Goal: Task Accomplishment & Management: Manage account settings

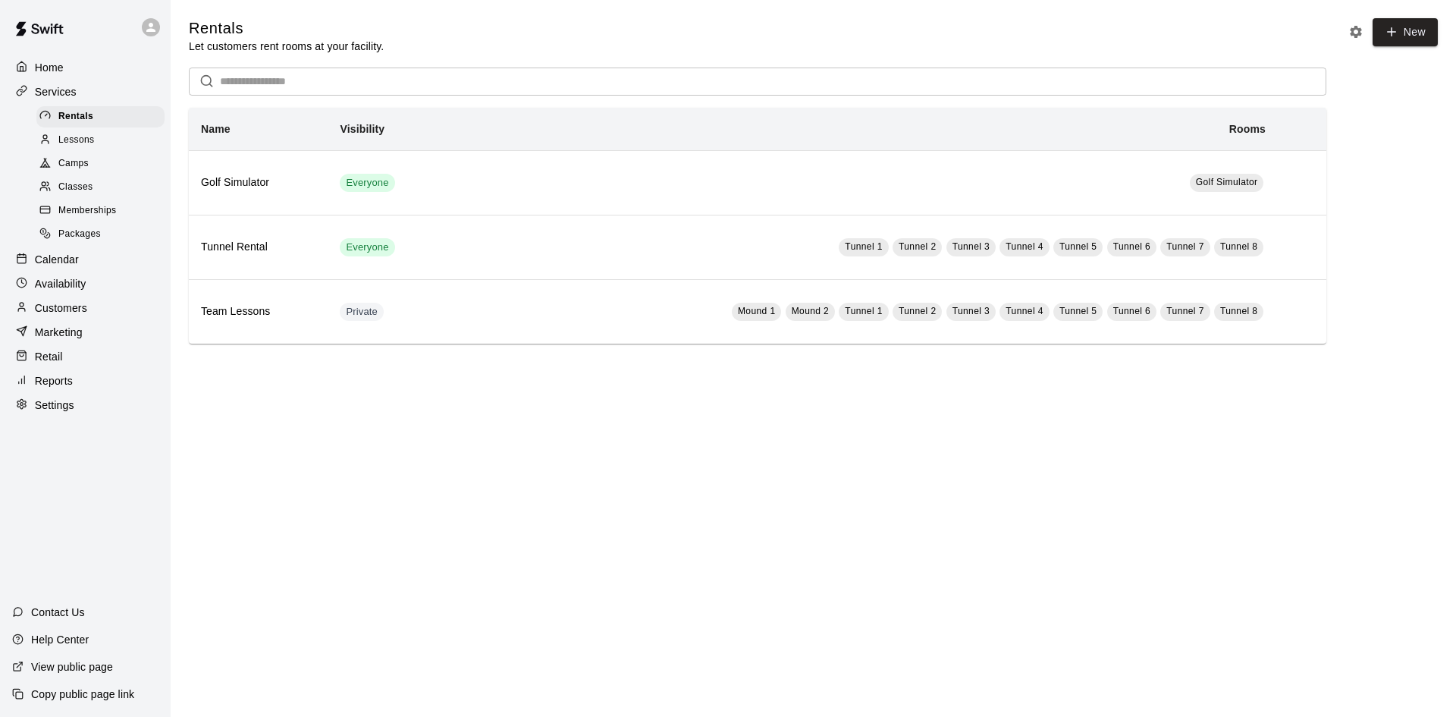
click at [96, 140] on div "Lessons" at bounding box center [100, 140] width 128 height 21
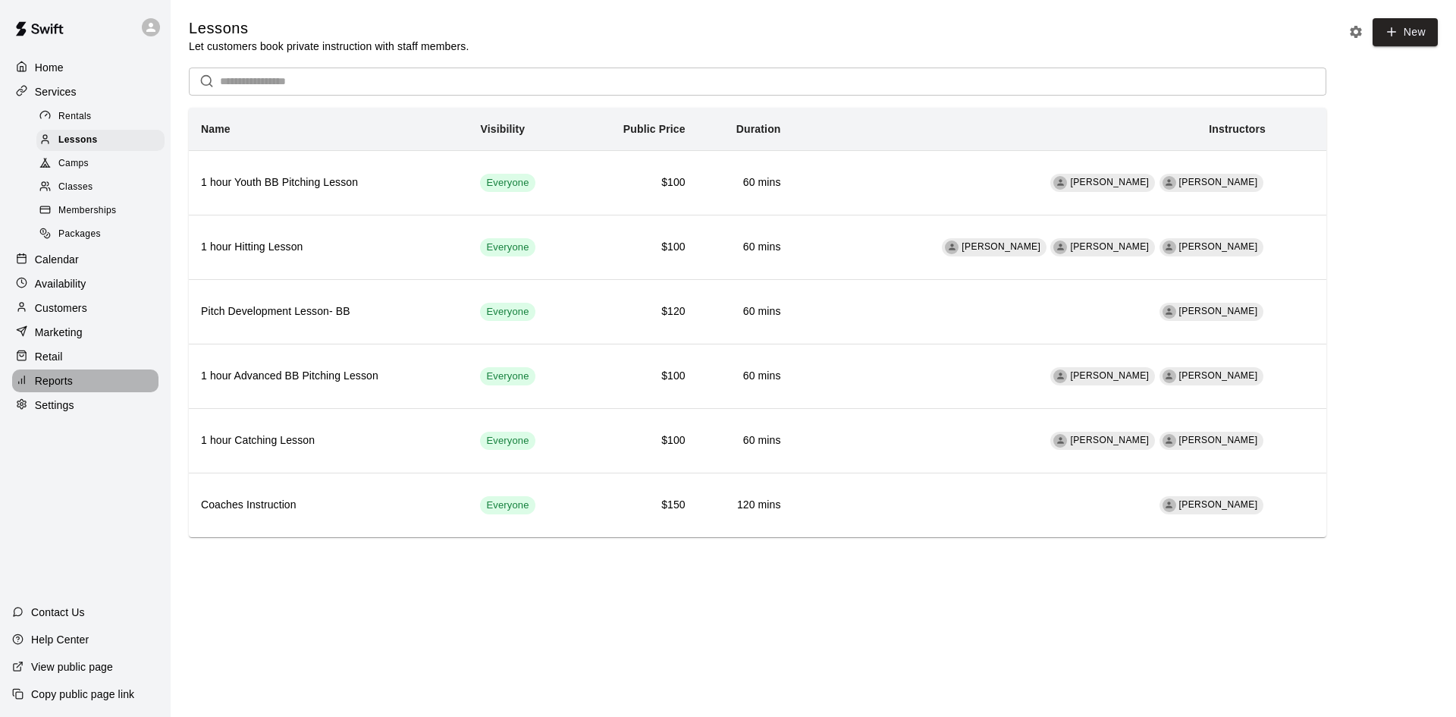
click at [63, 388] on p "Reports" at bounding box center [54, 380] width 38 height 15
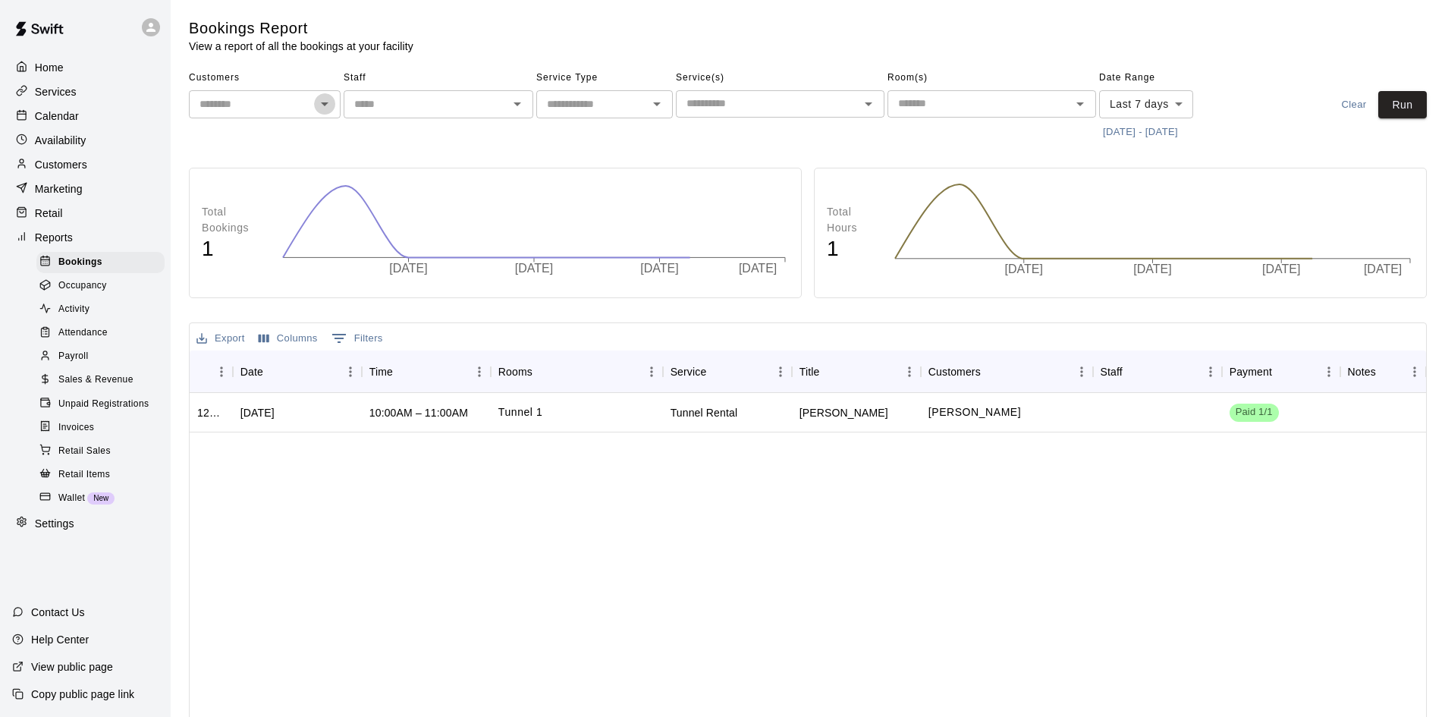
click at [322, 112] on icon "Open" at bounding box center [324, 104] width 18 height 18
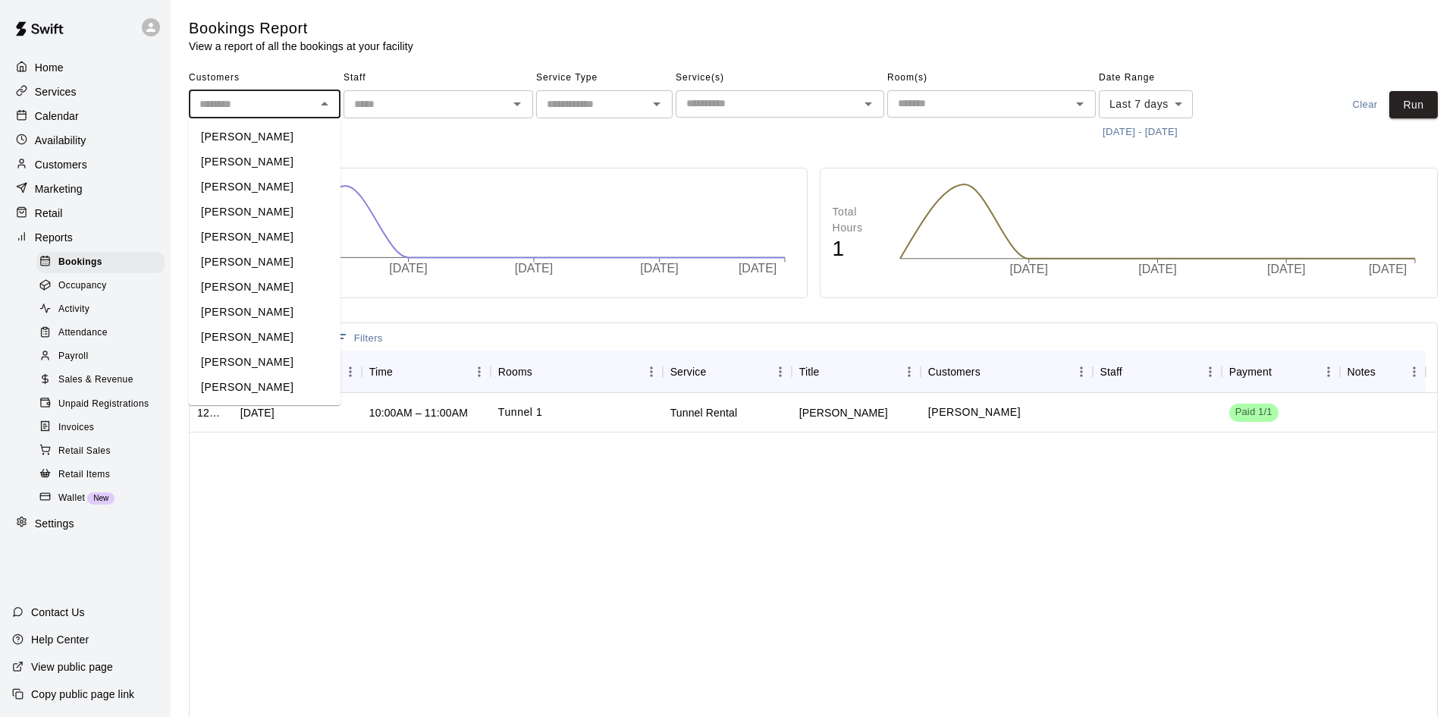
click at [1171, 105] on body "Home Services Calendar Availability Customers Marketing Retail Reports Bookings…" at bounding box center [728, 429] width 1456 height 859
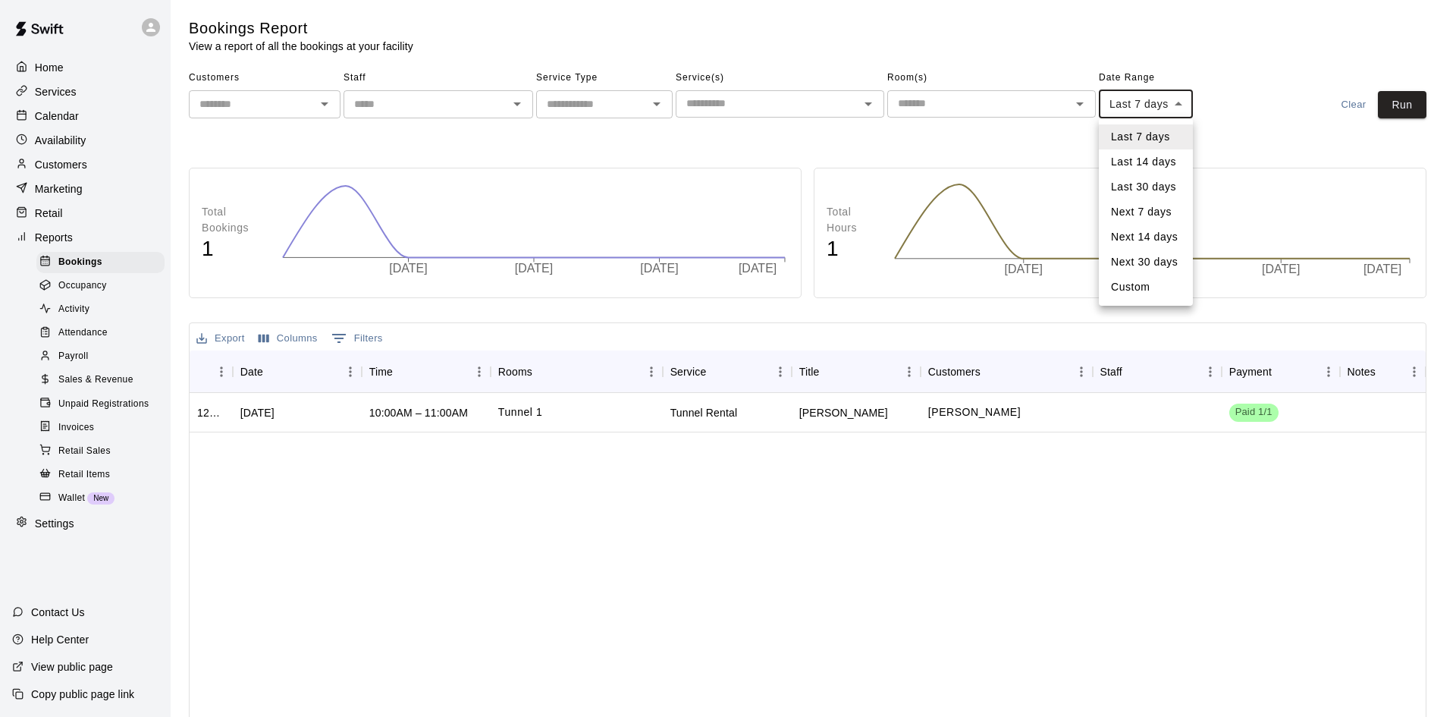
click at [1147, 192] on li "Last 30 days" at bounding box center [1146, 186] width 94 height 25
type input "*****"
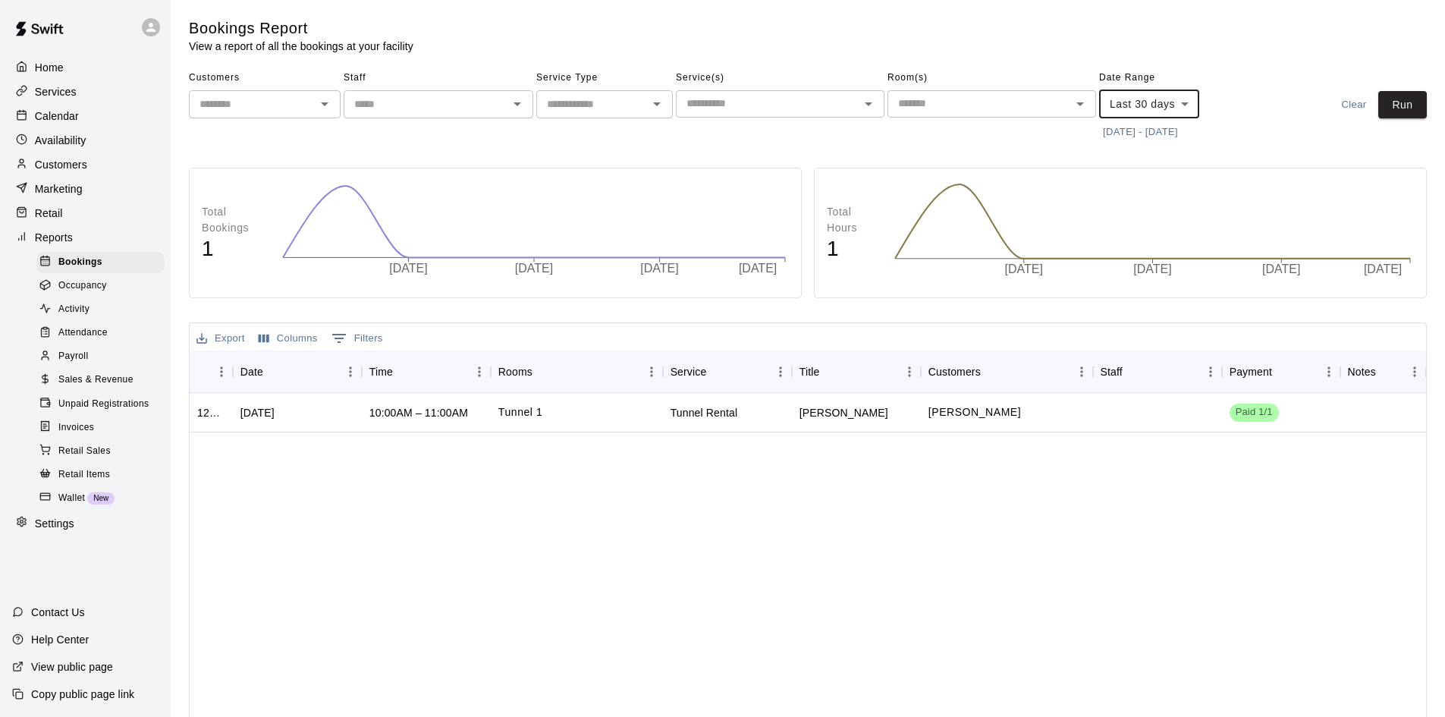
click at [425, 107] on input "text" at bounding box center [425, 104] width 155 height 19
click at [637, 108] on input "text" at bounding box center [592, 104] width 102 height 19
click at [614, 135] on li "Rentals" at bounding box center [604, 136] width 137 height 25
type input "*******"
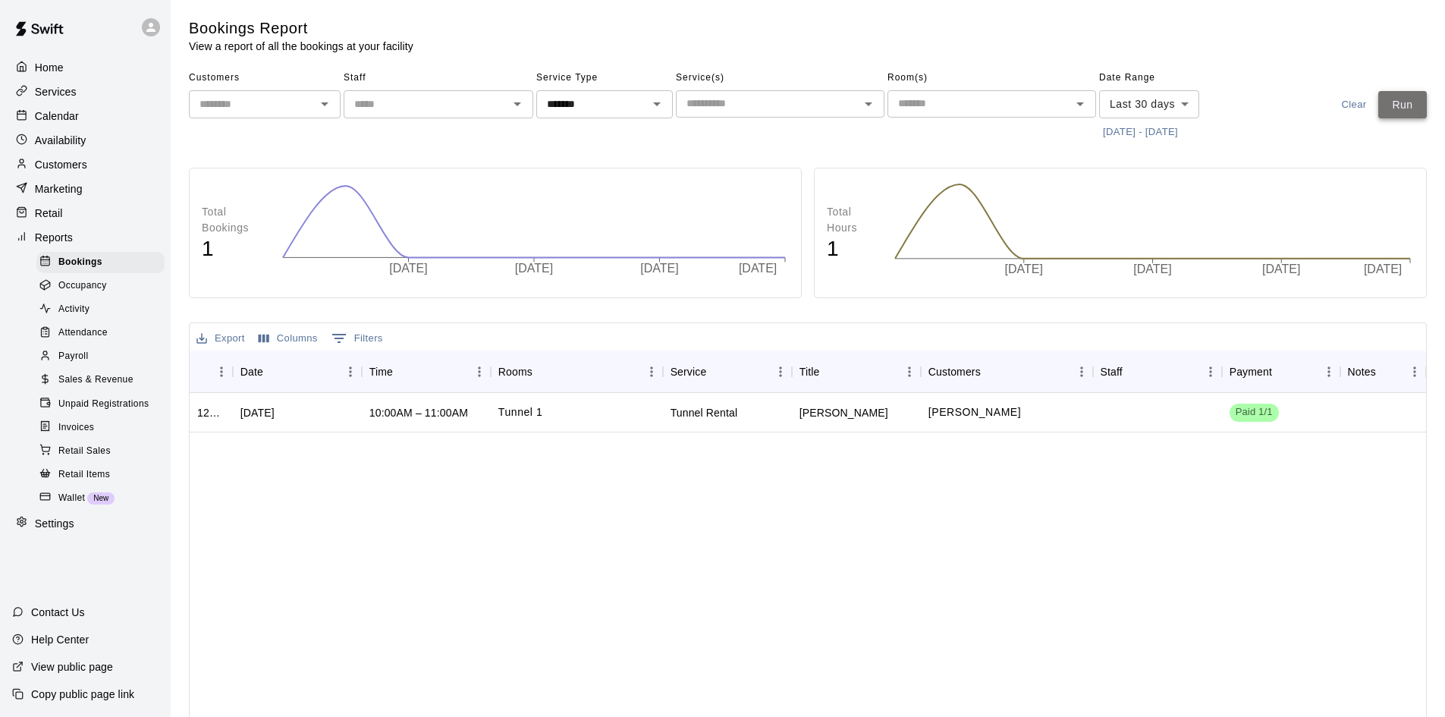
click at [1409, 116] on button "Run" at bounding box center [1402, 105] width 49 height 28
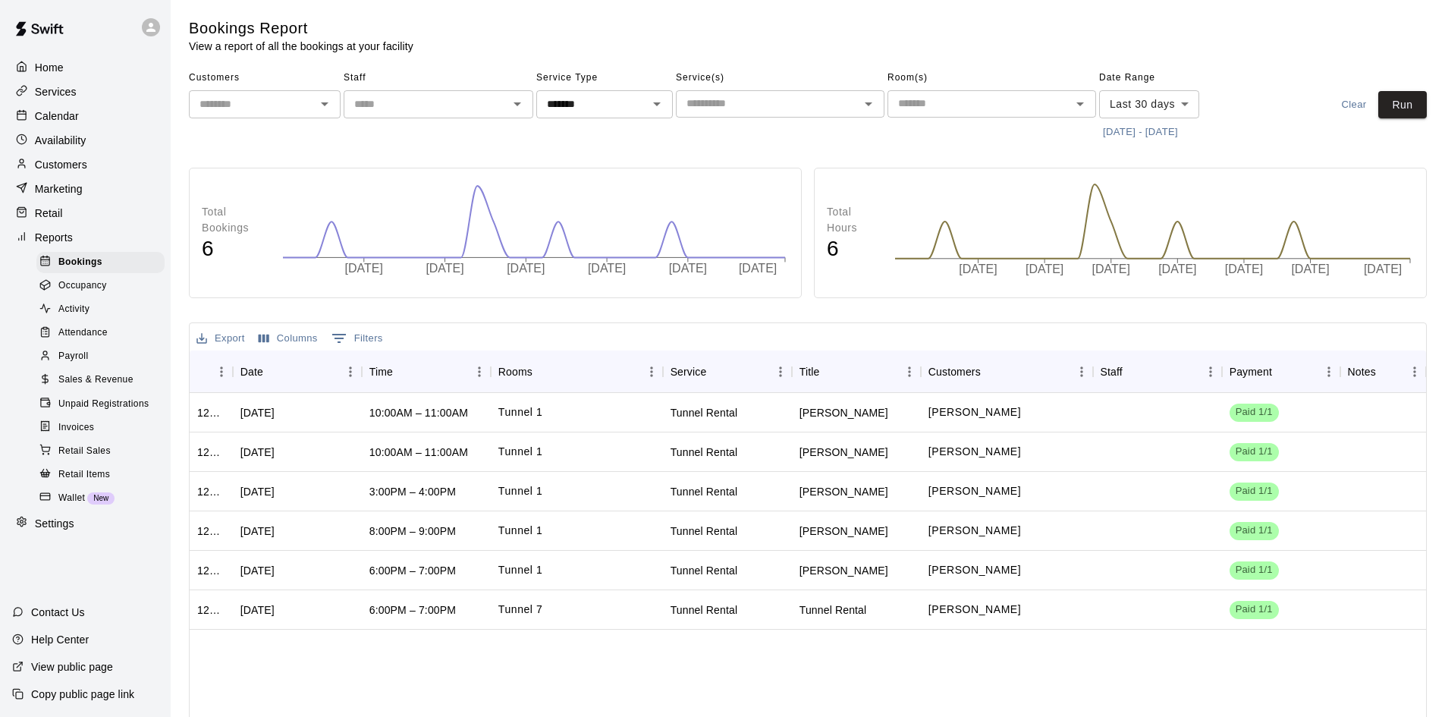
click at [476, 185] on icon "[DATE] [DATE] [DATE] [DATE] [DATE] [DATE]" at bounding box center [534, 233] width 510 height 102
click at [81, 435] on span "Invoices" at bounding box center [76, 427] width 36 height 15
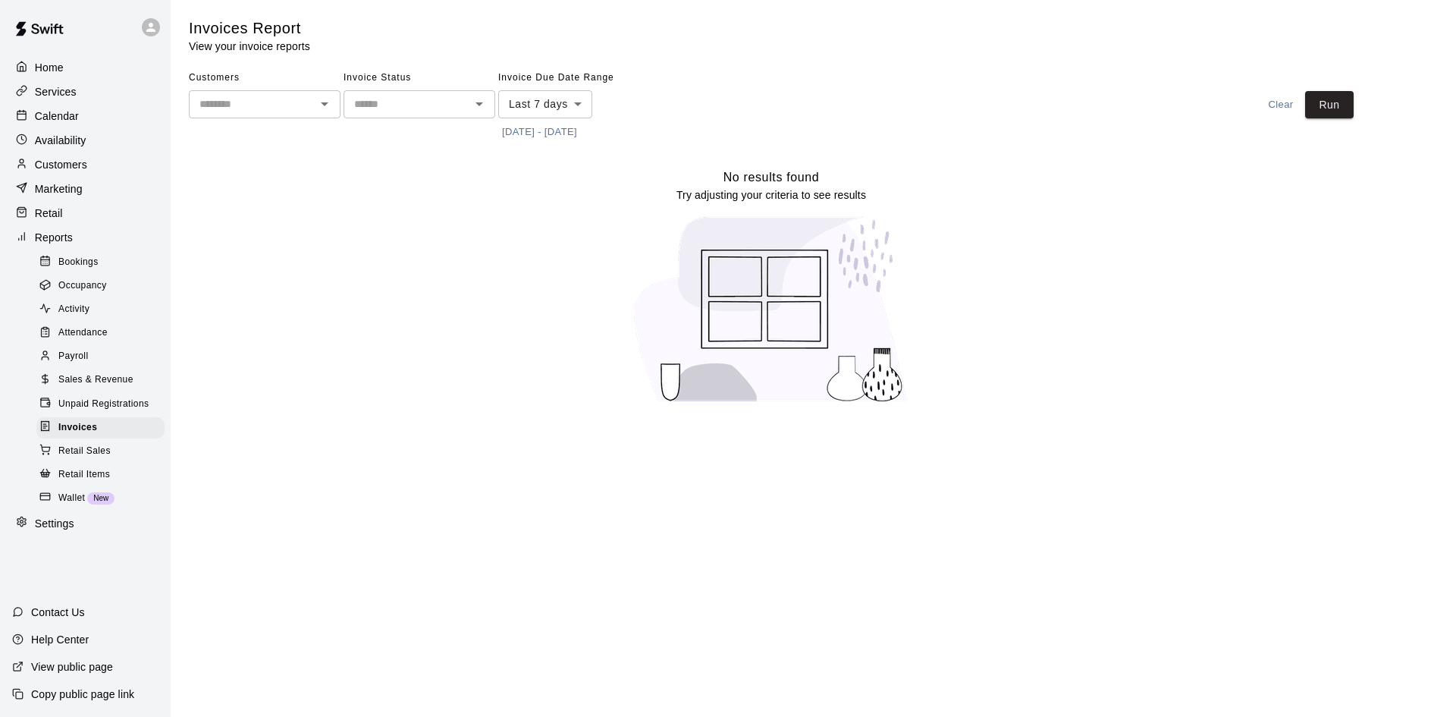
click at [555, 103] on body "Home Services Calendar Availability Customers Marketing Retail Reports Bookings…" at bounding box center [728, 211] width 1456 height 422
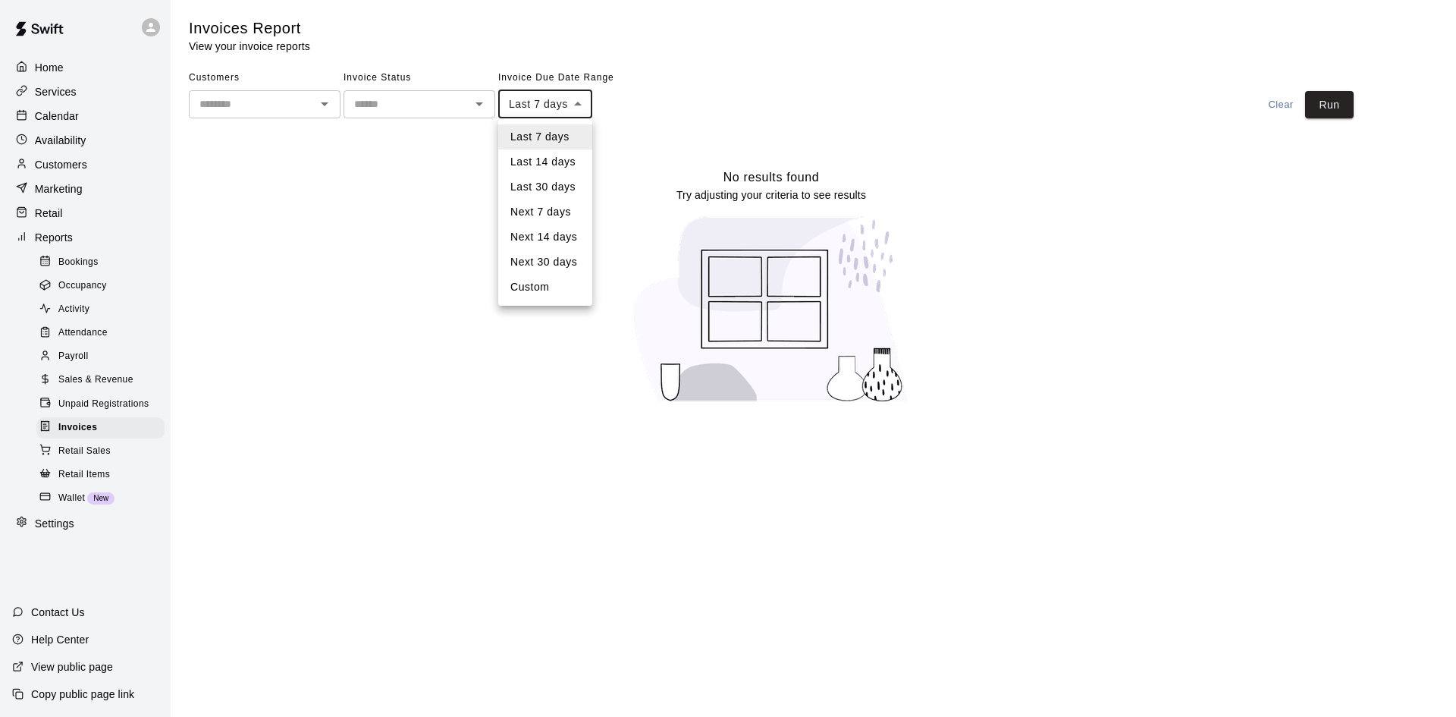
click at [555, 193] on li "Last 30 days" at bounding box center [545, 186] width 94 height 25
type input "*****"
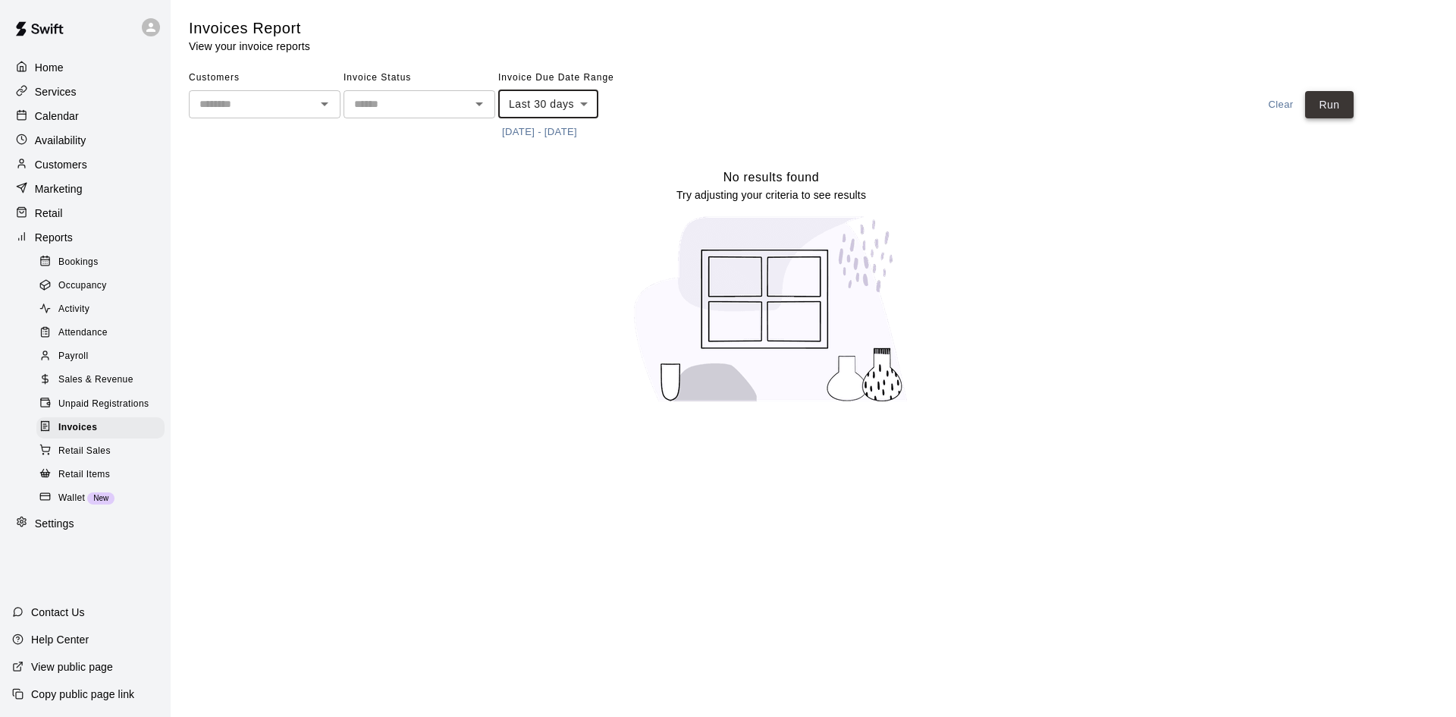
click at [1343, 99] on button "Run" at bounding box center [1329, 105] width 49 height 28
click at [282, 114] on div "​" at bounding box center [265, 104] width 152 height 28
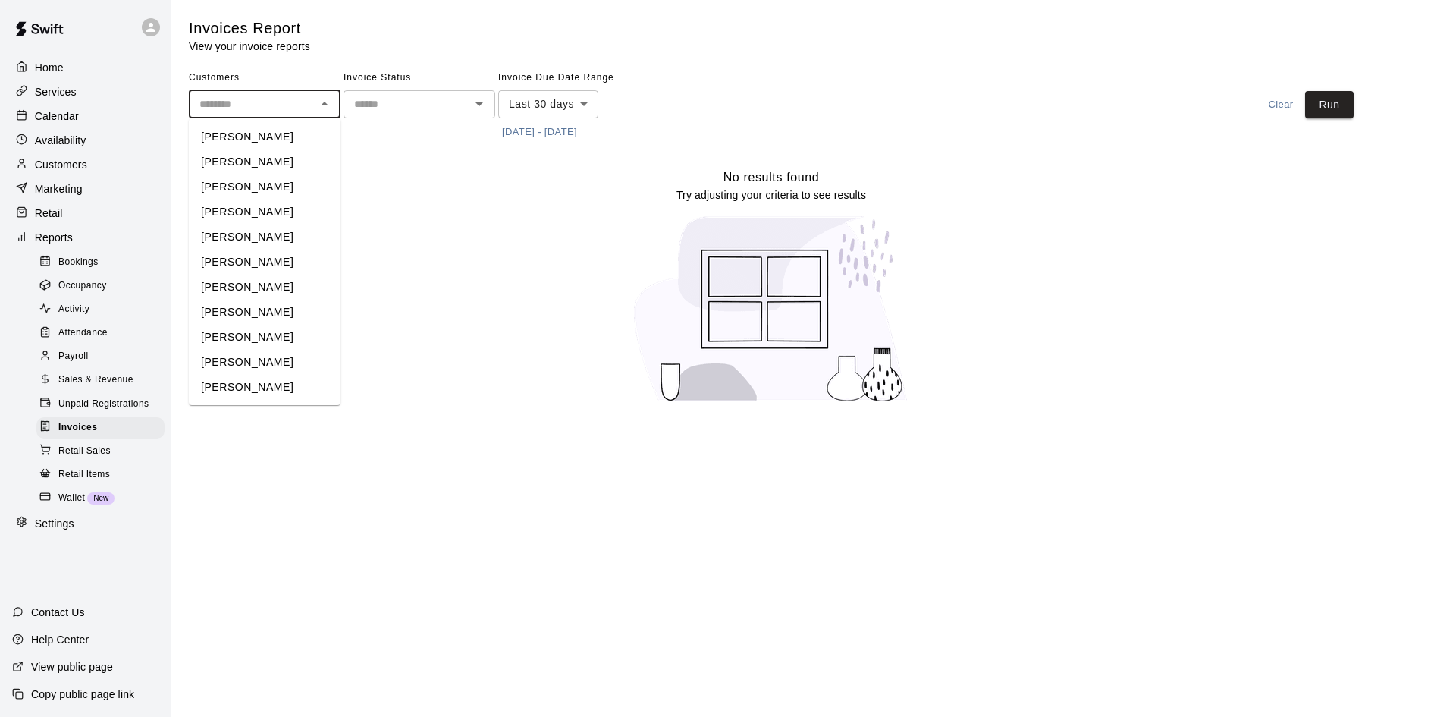
click at [277, 152] on li "[PERSON_NAME]" at bounding box center [265, 161] width 152 height 25
type input "**********"
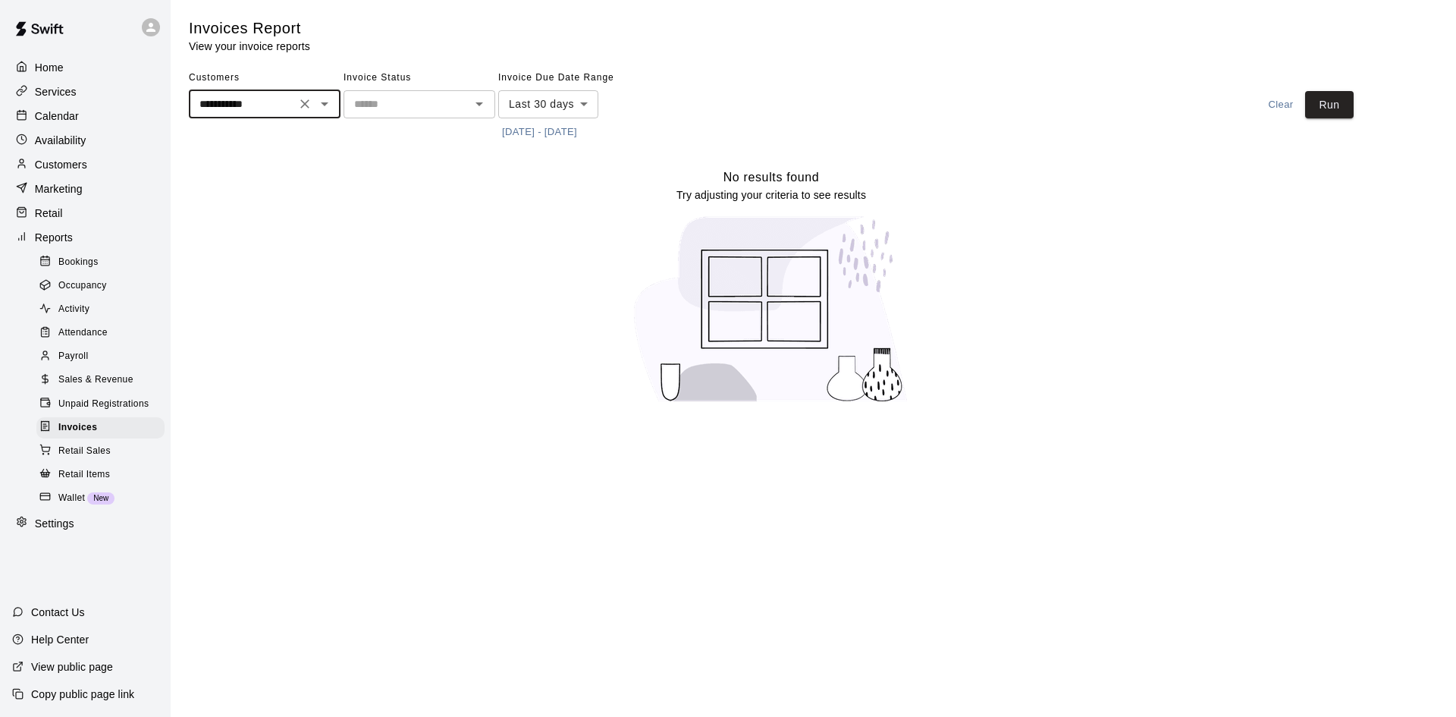
click at [473, 115] on div at bounding box center [479, 103] width 20 height 21
click at [486, 105] on icon "Open" at bounding box center [479, 104] width 18 height 18
click at [454, 158] on li "Paid" at bounding box center [420, 161] width 152 height 25
type input "****"
click at [325, 107] on icon "Open" at bounding box center [324, 104] width 18 height 18
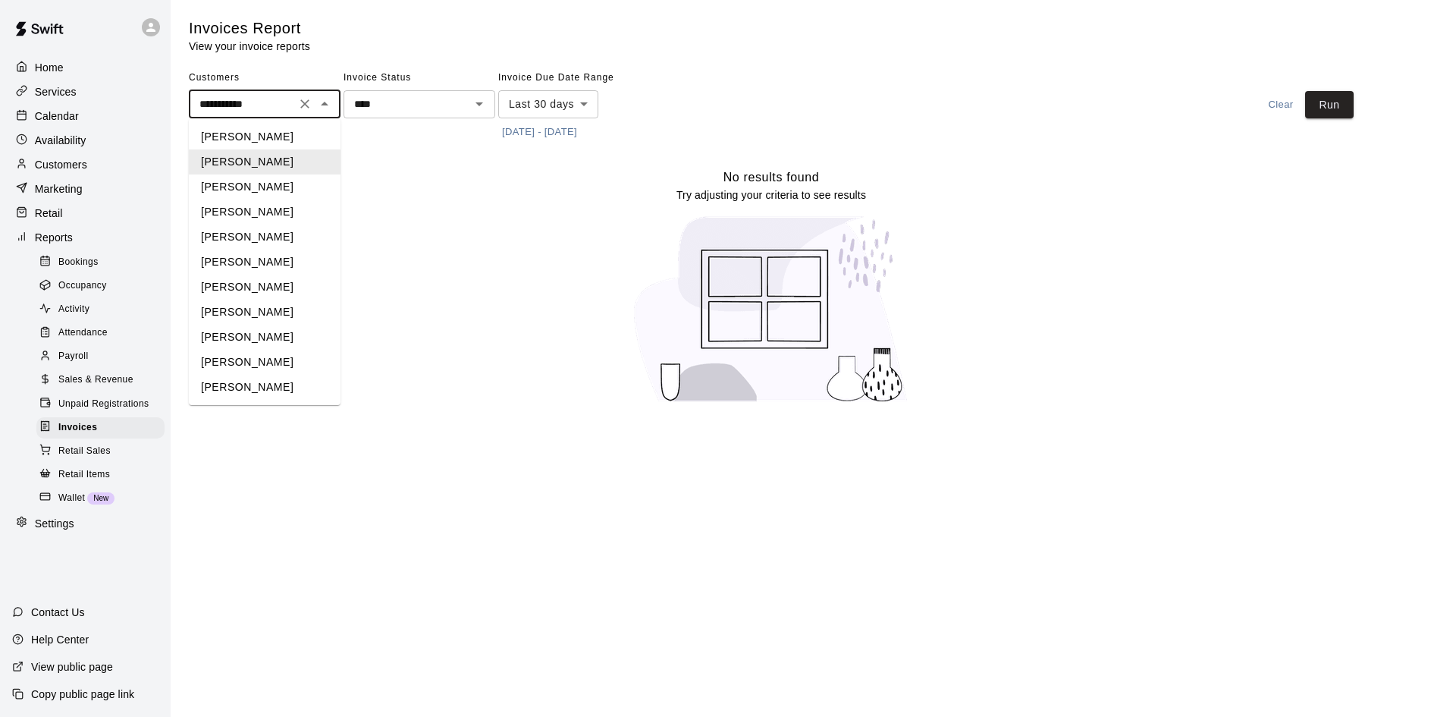
click at [307, 105] on icon "Clear" at bounding box center [304, 103] width 9 height 9
click at [1315, 115] on button "Run" at bounding box center [1329, 105] width 49 height 28
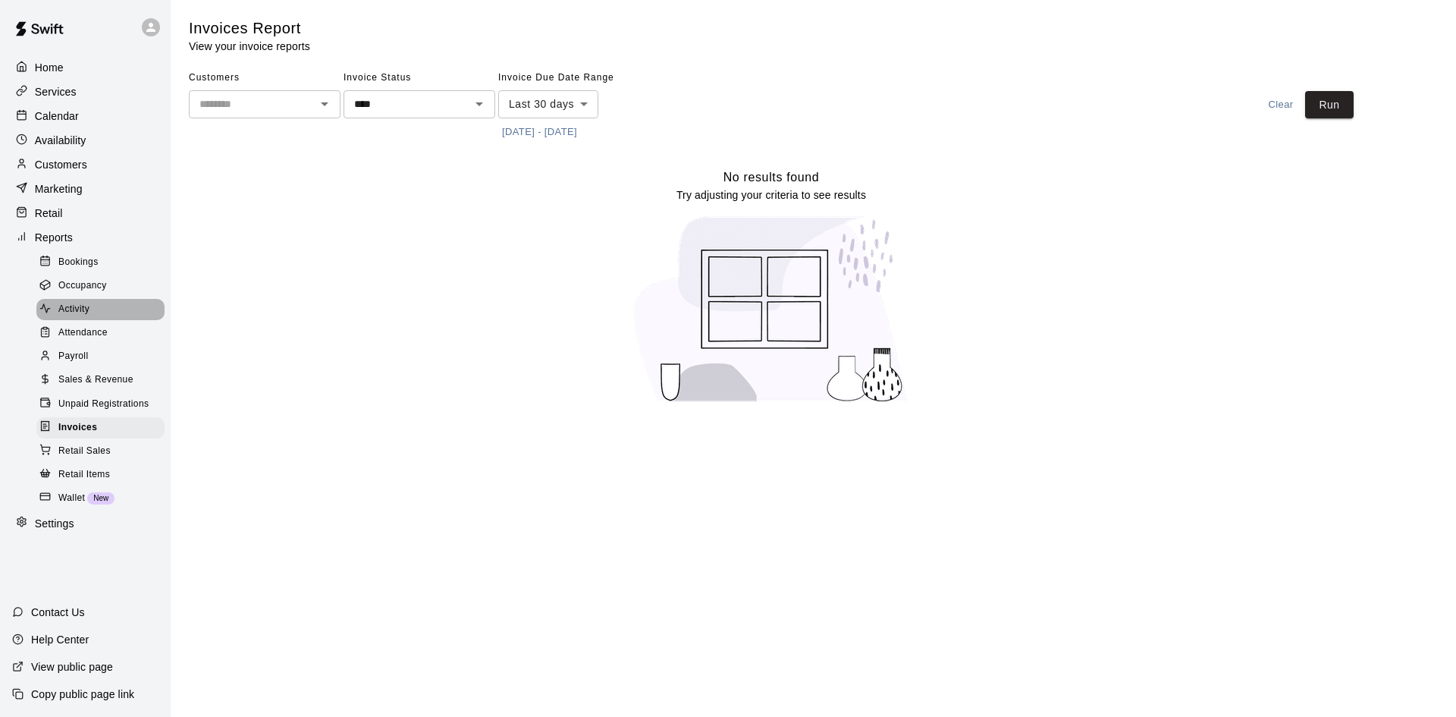
click at [104, 320] on div "Activity" at bounding box center [100, 309] width 128 height 21
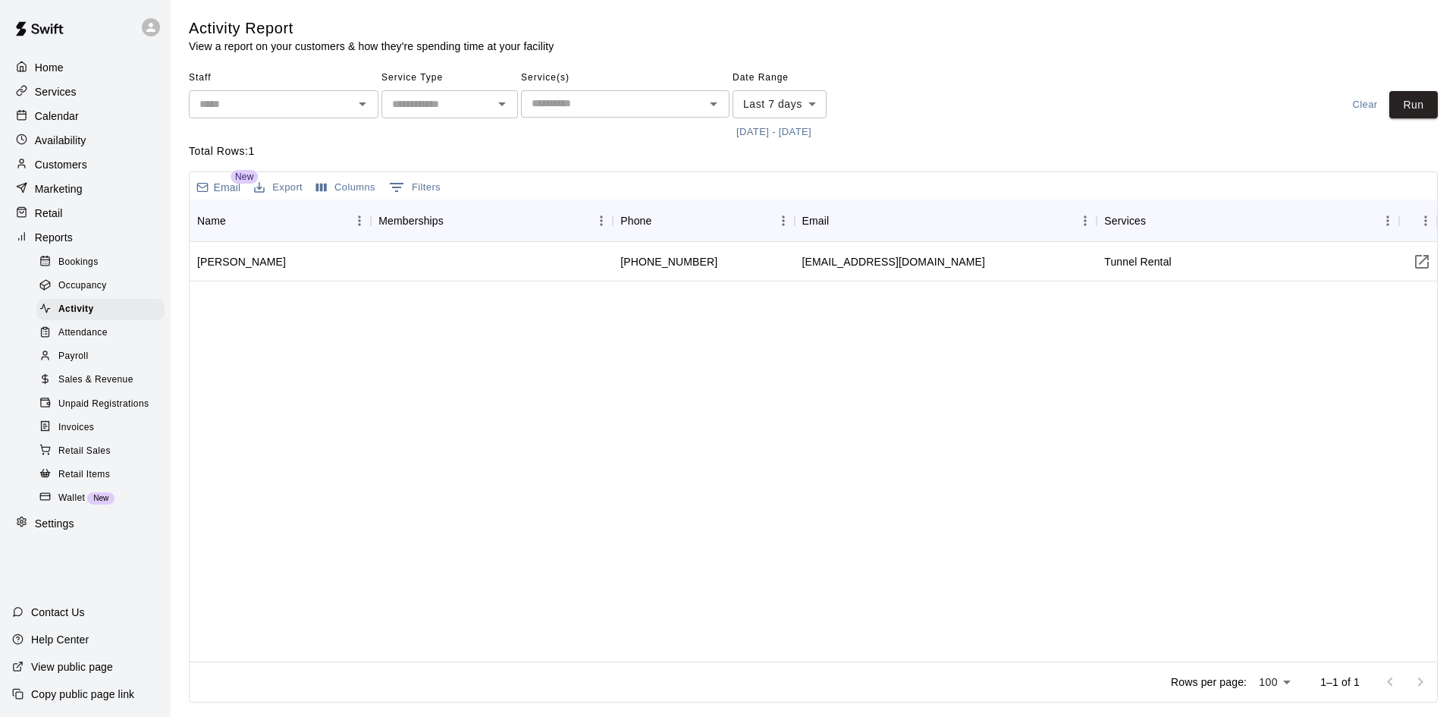
click at [89, 336] on span "Attendance" at bounding box center [82, 332] width 49 height 15
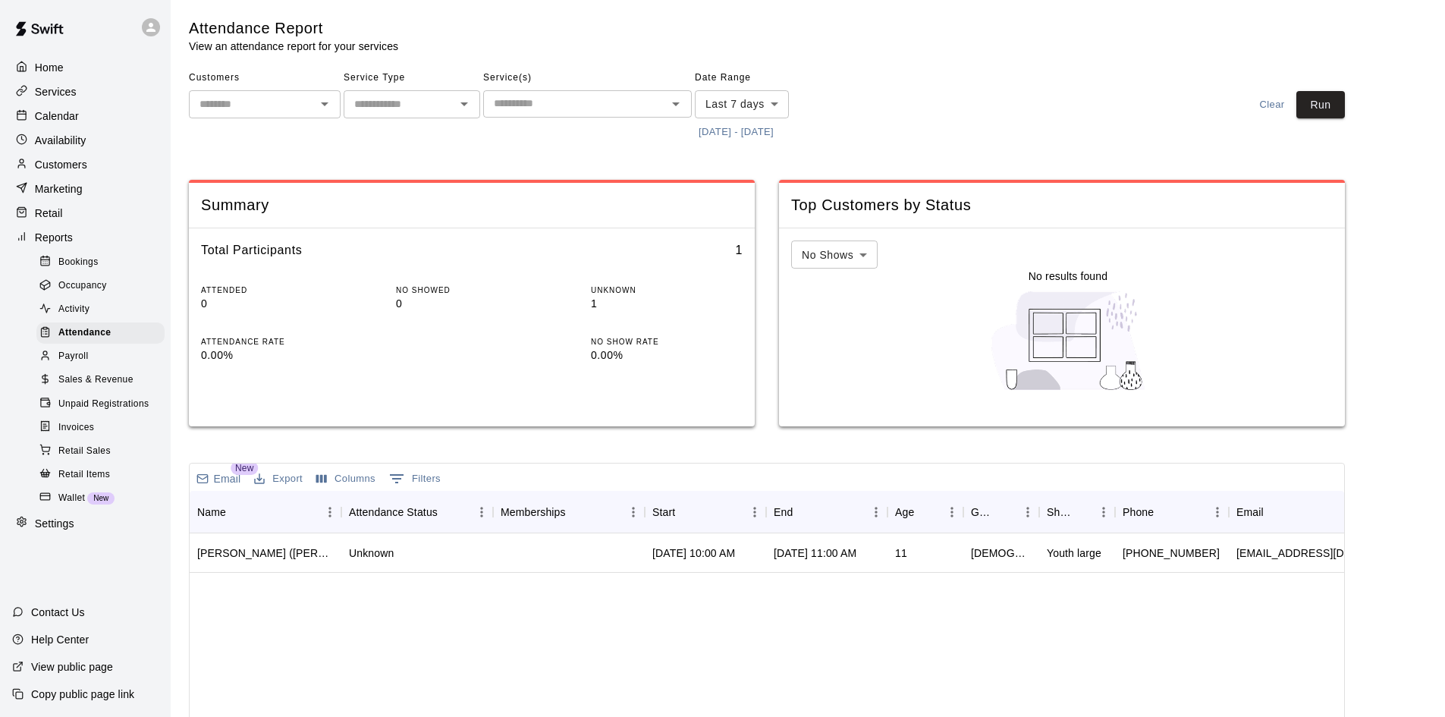
click at [93, 354] on link "Payroll" at bounding box center [103, 357] width 134 height 24
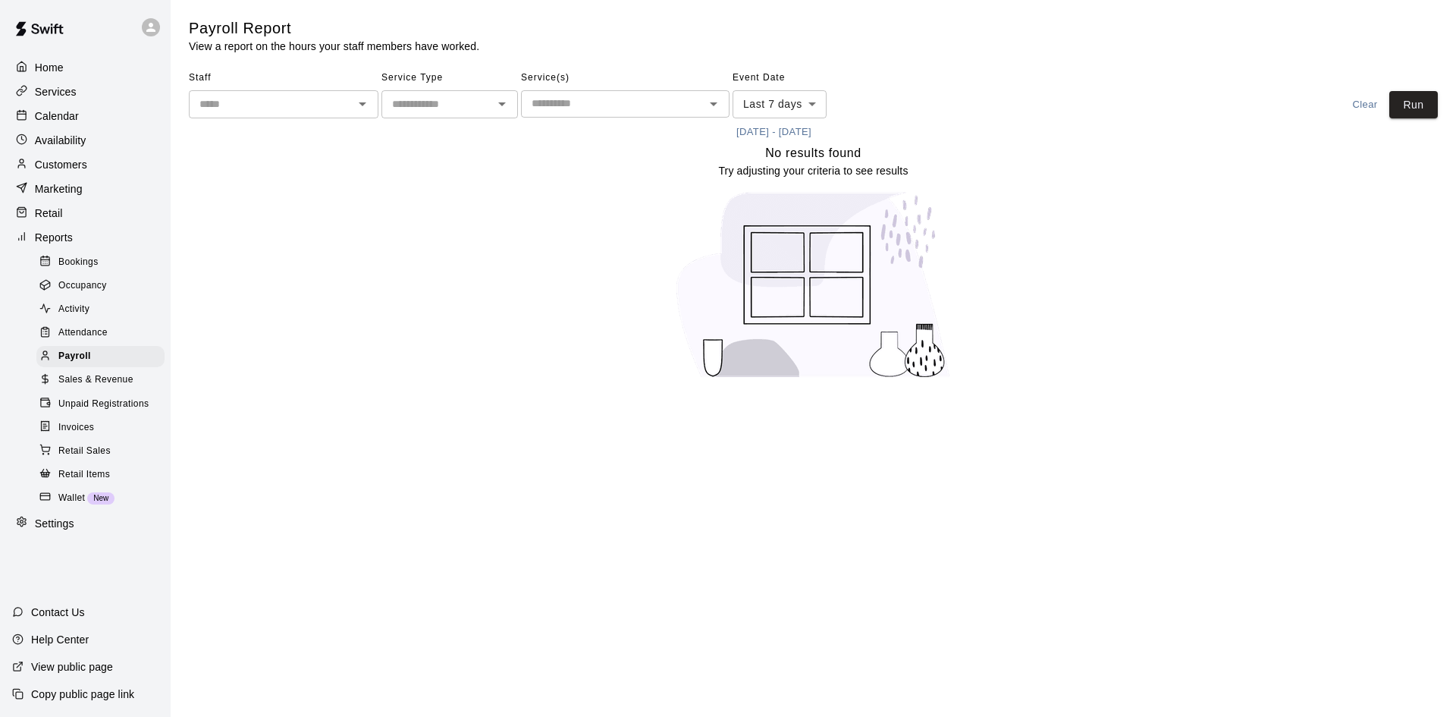
click at [116, 412] on span "Unpaid Registrations" at bounding box center [103, 404] width 90 height 15
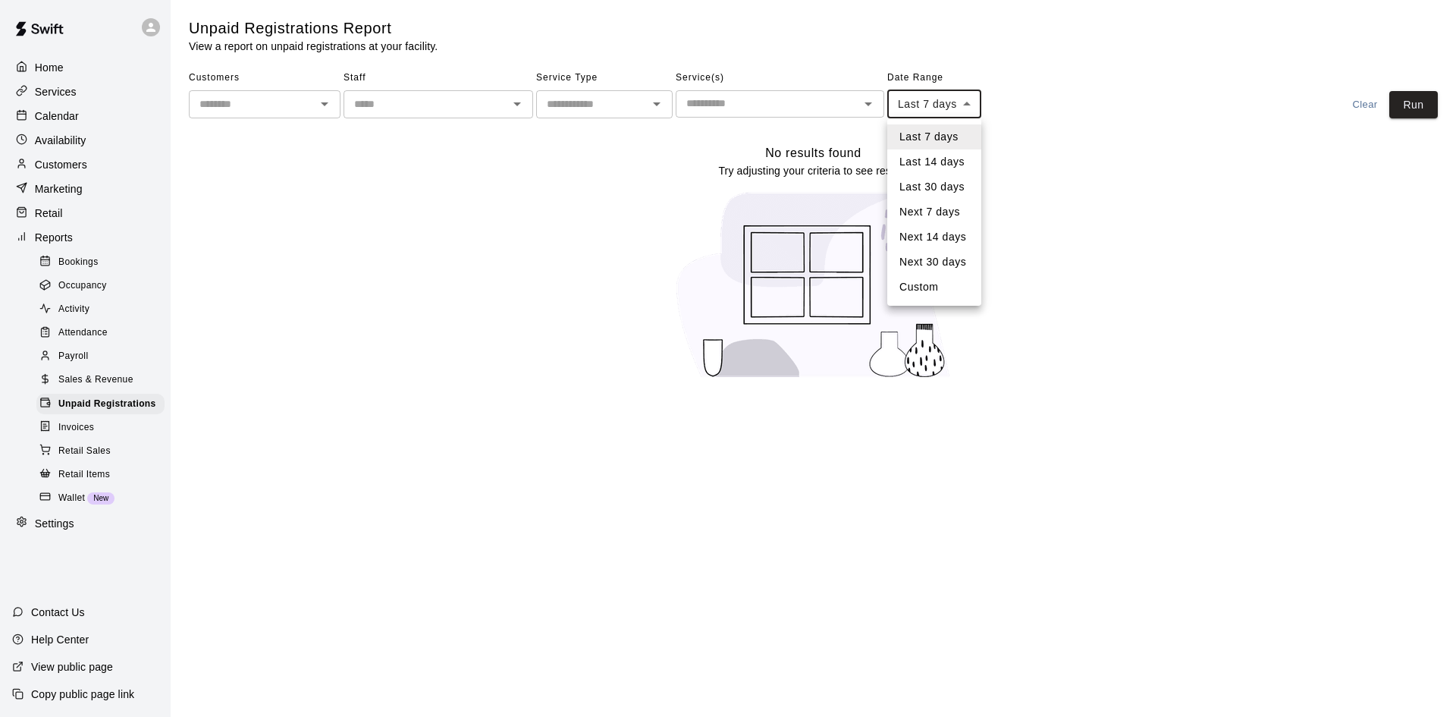
click at [955, 105] on body "Home Services Calendar Availability Customers Marketing Retail Reports Bookings…" at bounding box center [728, 198] width 1456 height 397
click at [939, 186] on li "Last 30 days" at bounding box center [934, 186] width 94 height 25
type input "*****"
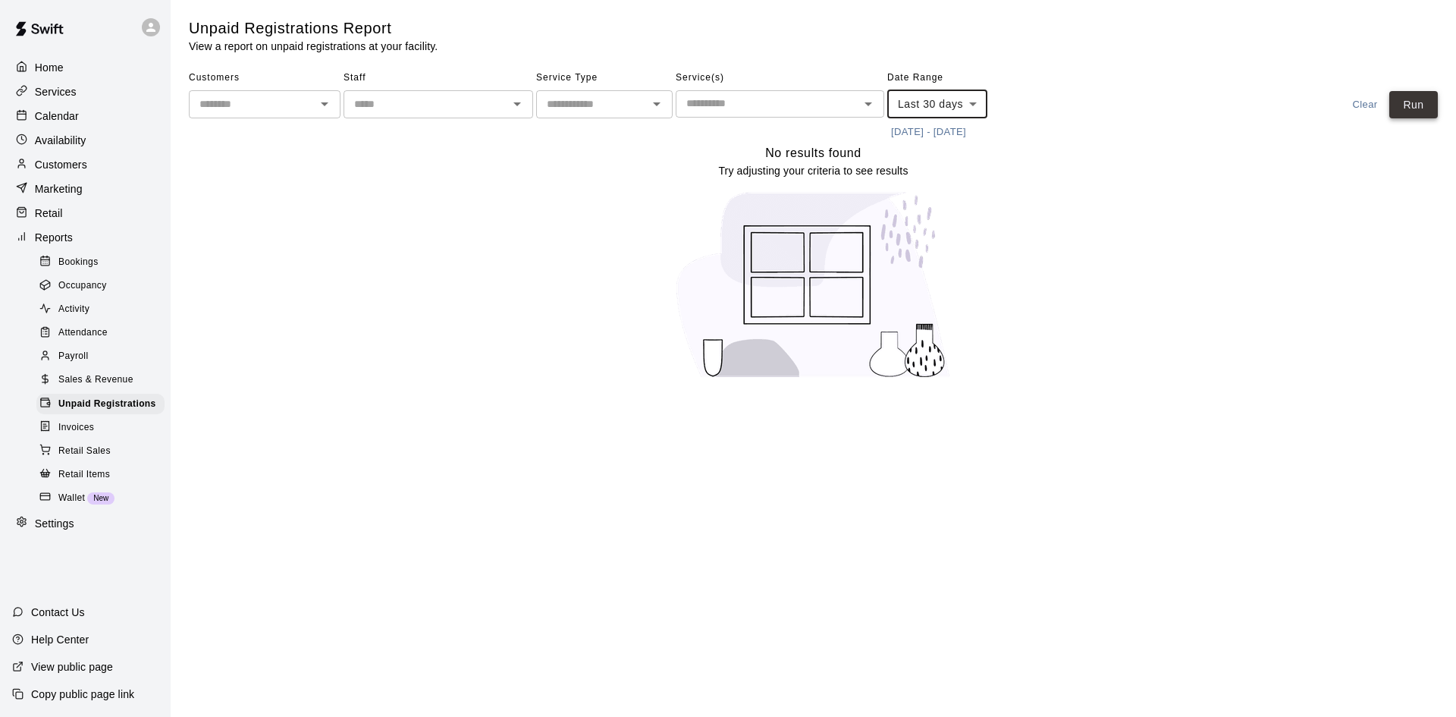
click at [1410, 99] on button "Run" at bounding box center [1413, 105] width 49 height 28
click at [78, 412] on span "Unpaid Registrations" at bounding box center [107, 404] width 98 height 15
click at [80, 434] on span "Invoices" at bounding box center [76, 427] width 36 height 15
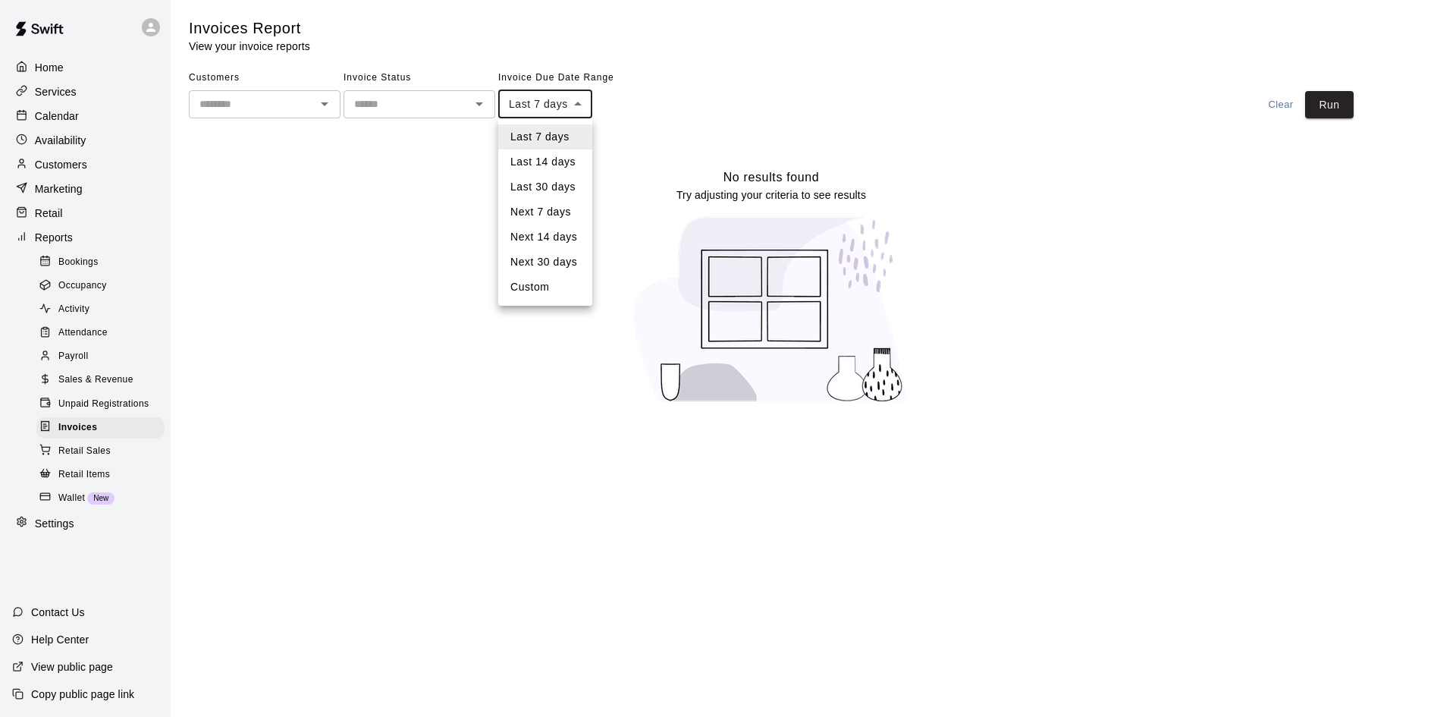
click at [581, 106] on body "Home Services Calendar Availability Customers Marketing Retail Reports Bookings…" at bounding box center [728, 211] width 1456 height 422
click at [557, 191] on li "Last 30 days" at bounding box center [545, 186] width 94 height 25
type input "*****"
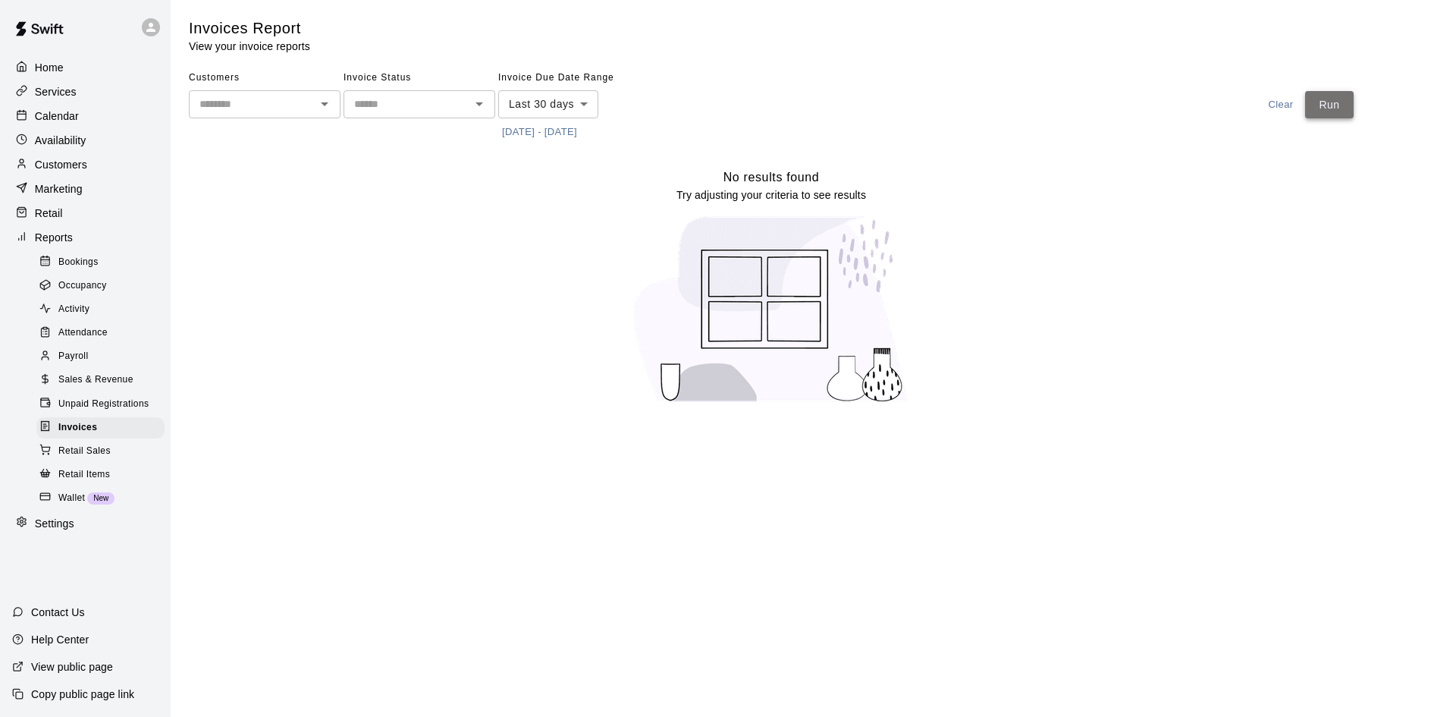
click at [1342, 116] on button "Run" at bounding box center [1329, 105] width 49 height 28
click at [115, 462] on div "Retail Sales" at bounding box center [100, 451] width 128 height 21
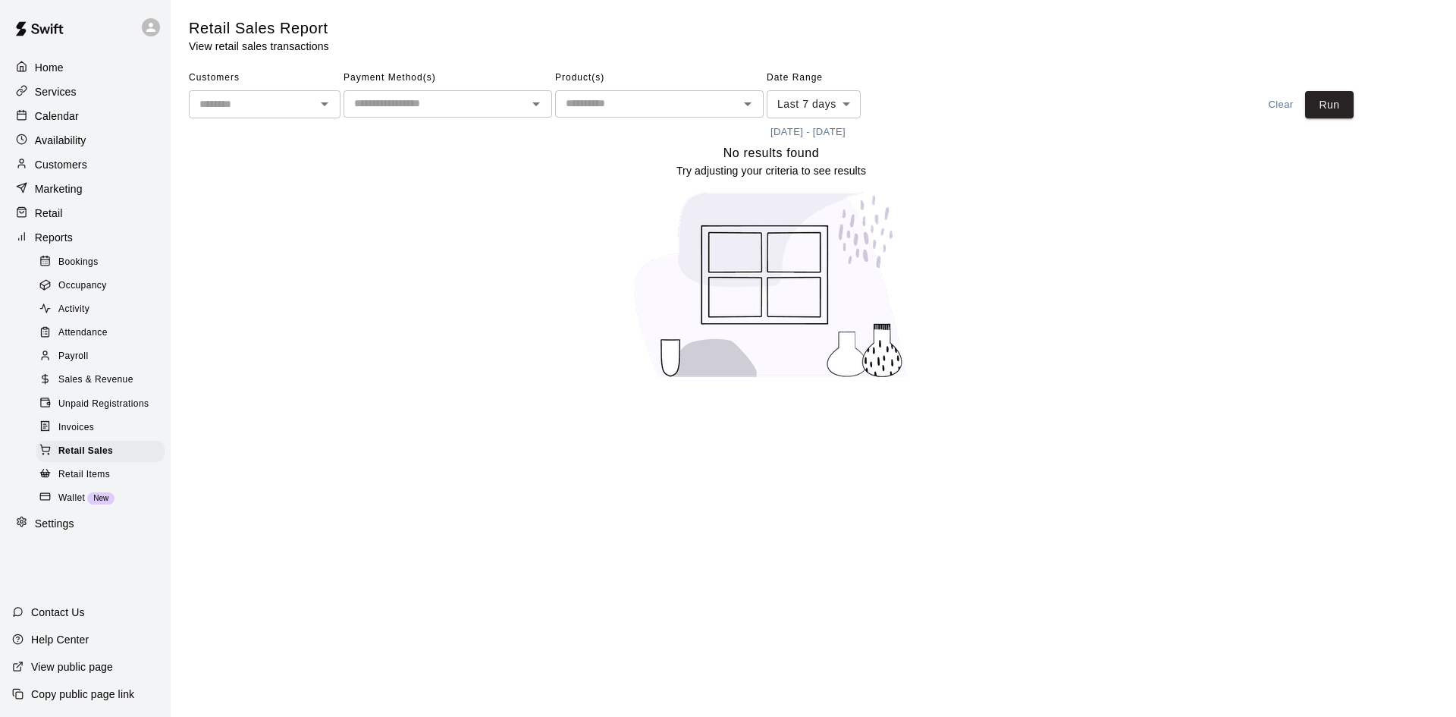
click at [127, 262] on div "Bookings" at bounding box center [100, 262] width 128 height 21
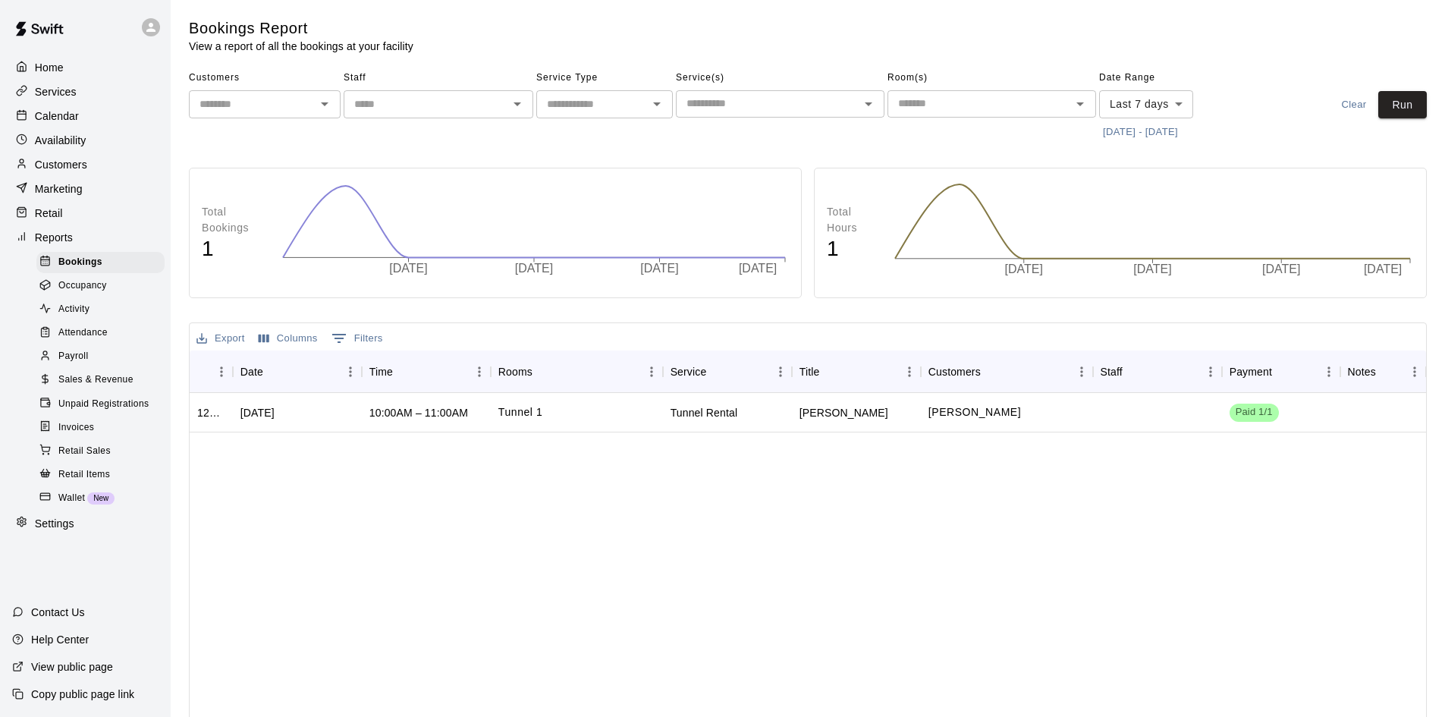
click at [121, 292] on div "Occupancy" at bounding box center [100, 285] width 128 height 21
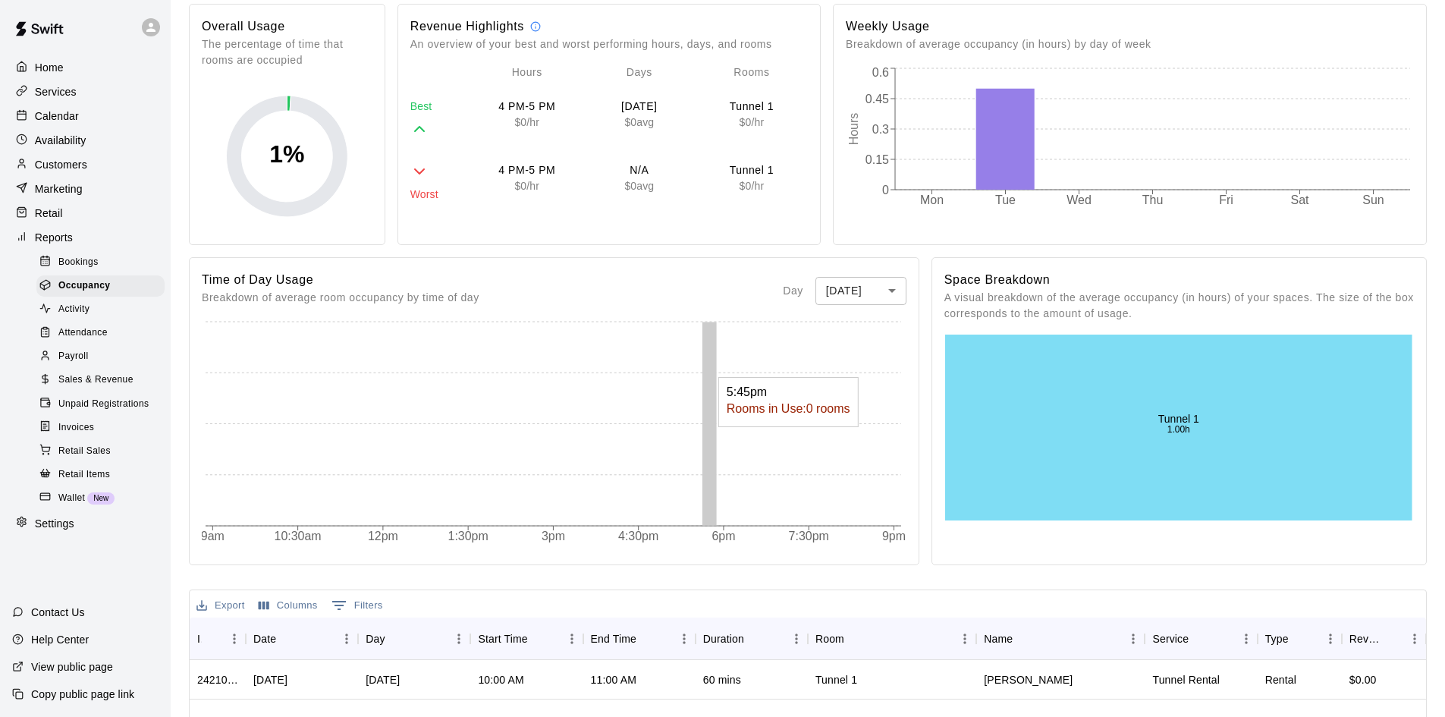
scroll to position [561, 0]
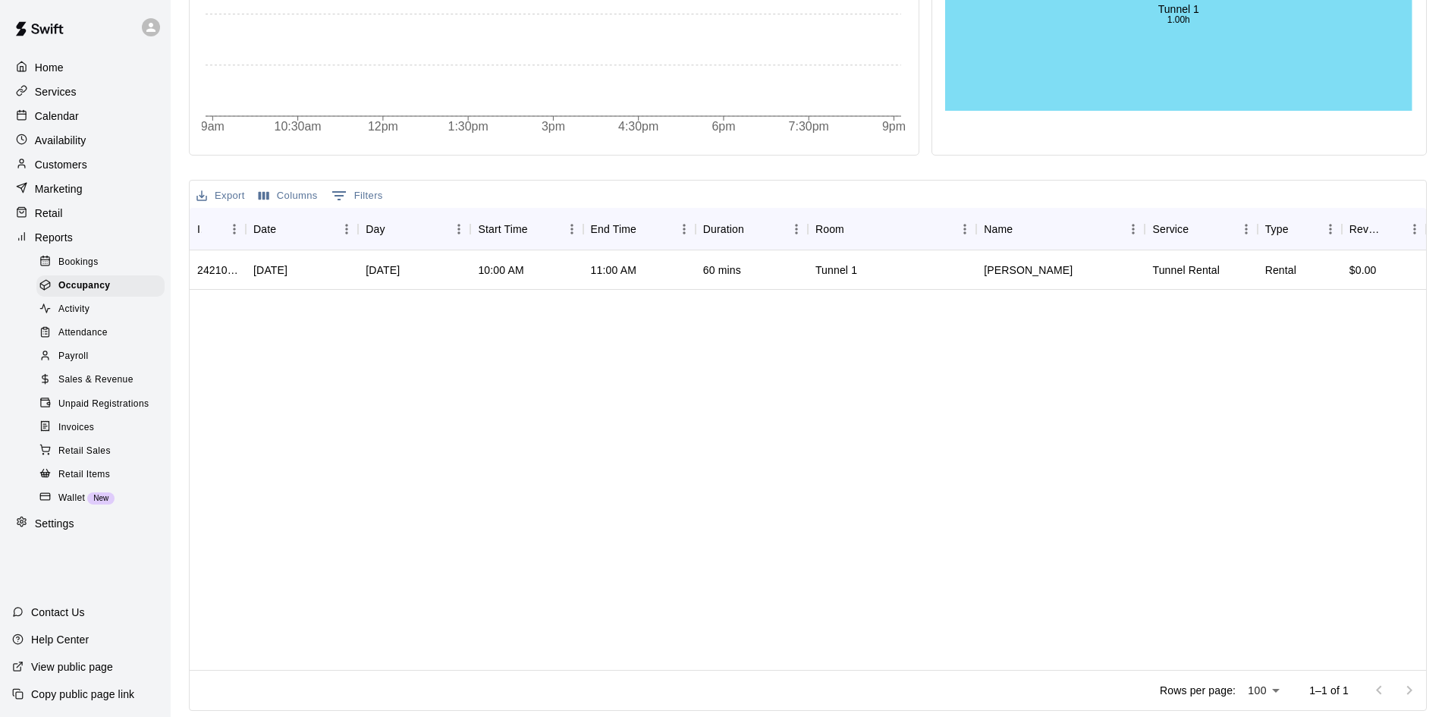
click at [89, 71] on div "Home" at bounding box center [85, 67] width 146 height 23
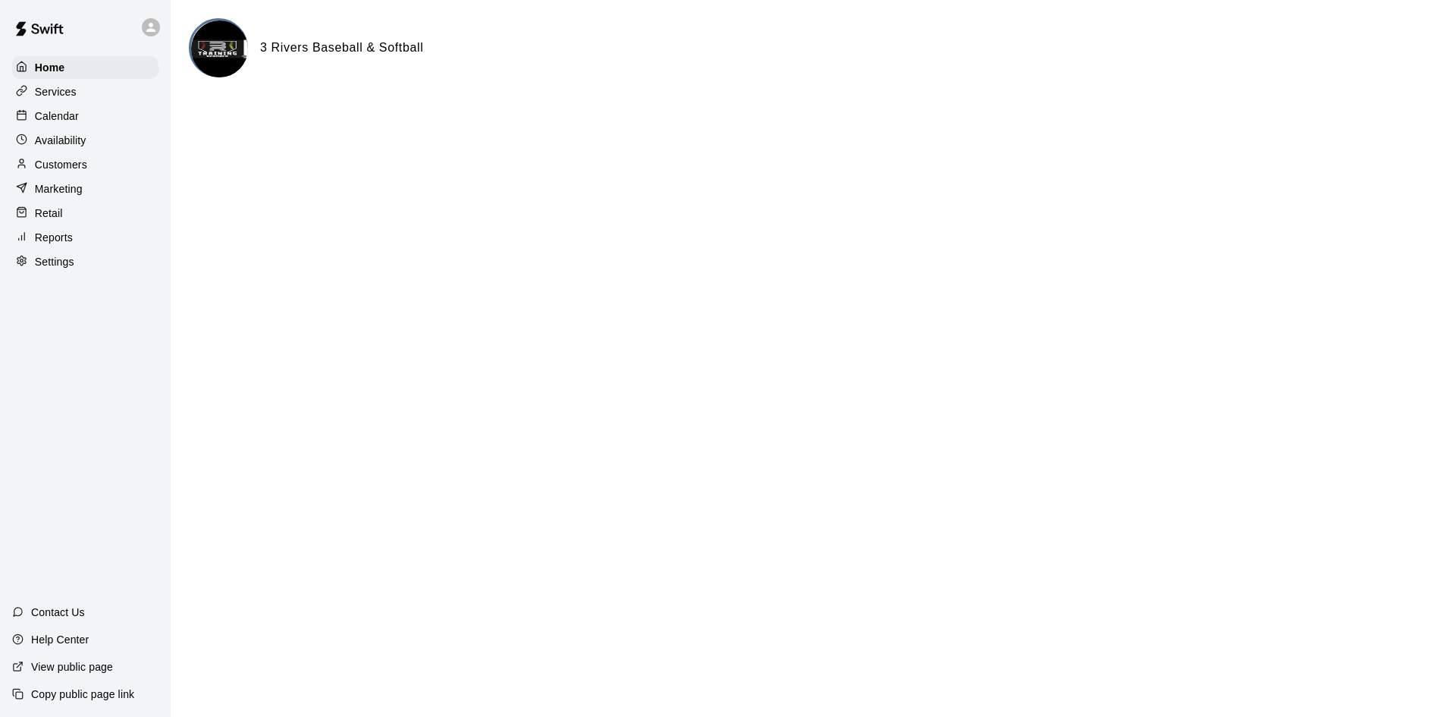
click at [52, 93] on p "Services" at bounding box center [56, 91] width 42 height 15
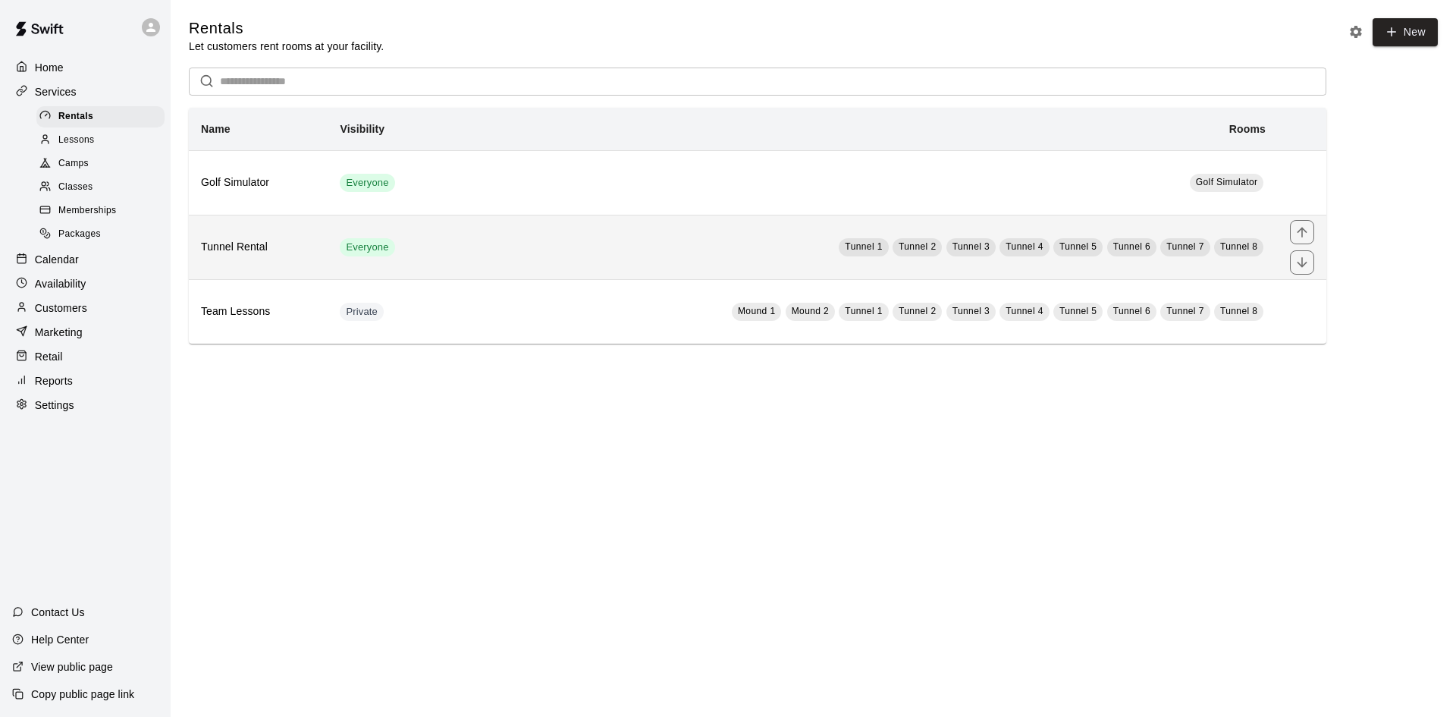
click at [862, 252] on span "Tunnel 1" at bounding box center [863, 246] width 37 height 11
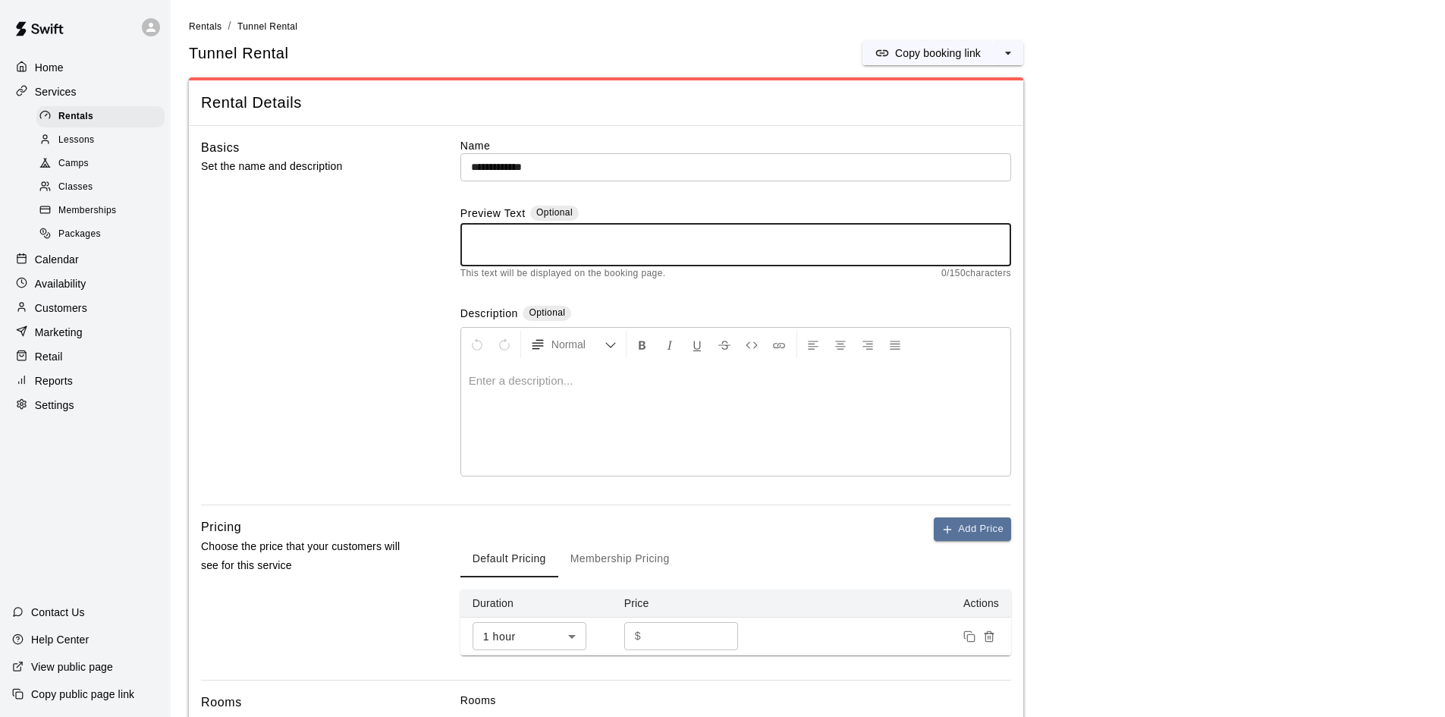
click at [886, 237] on textarea at bounding box center [735, 245] width 529 height 30
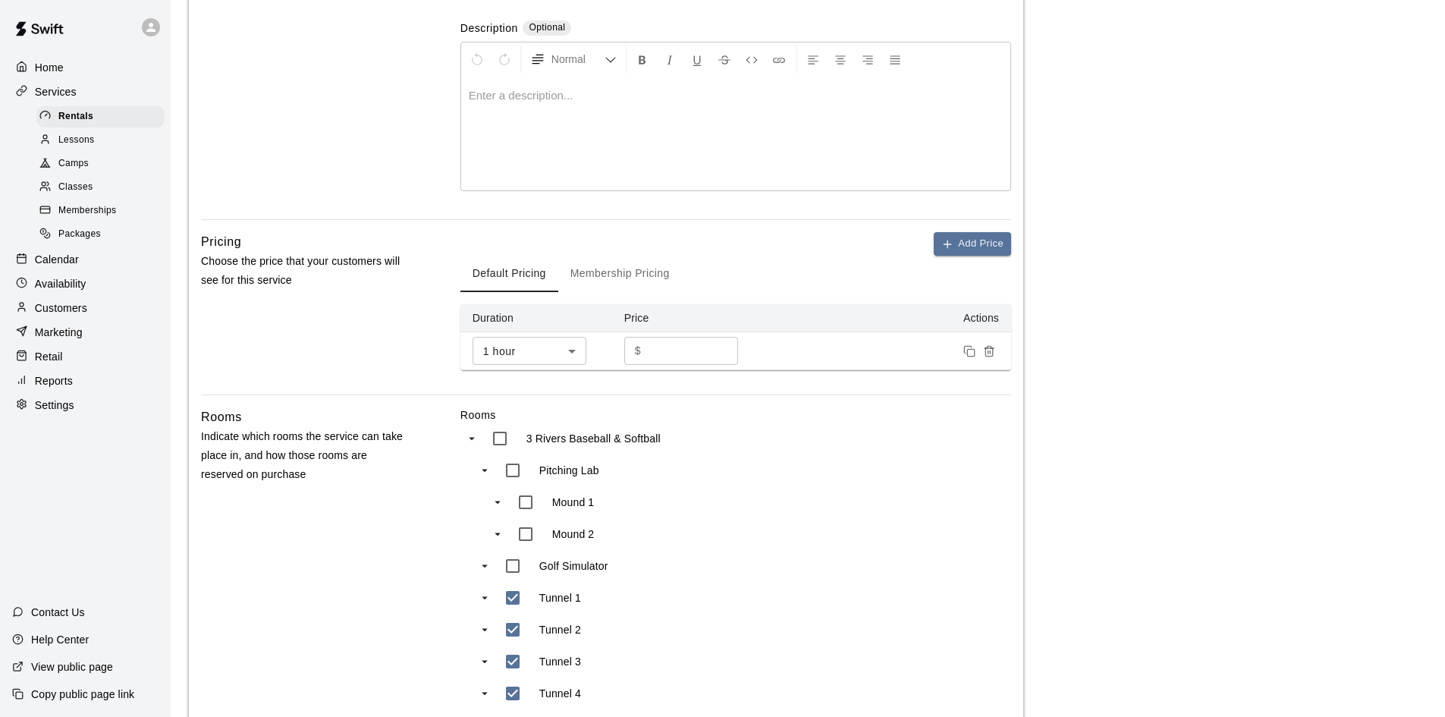
scroll to position [303, 0]
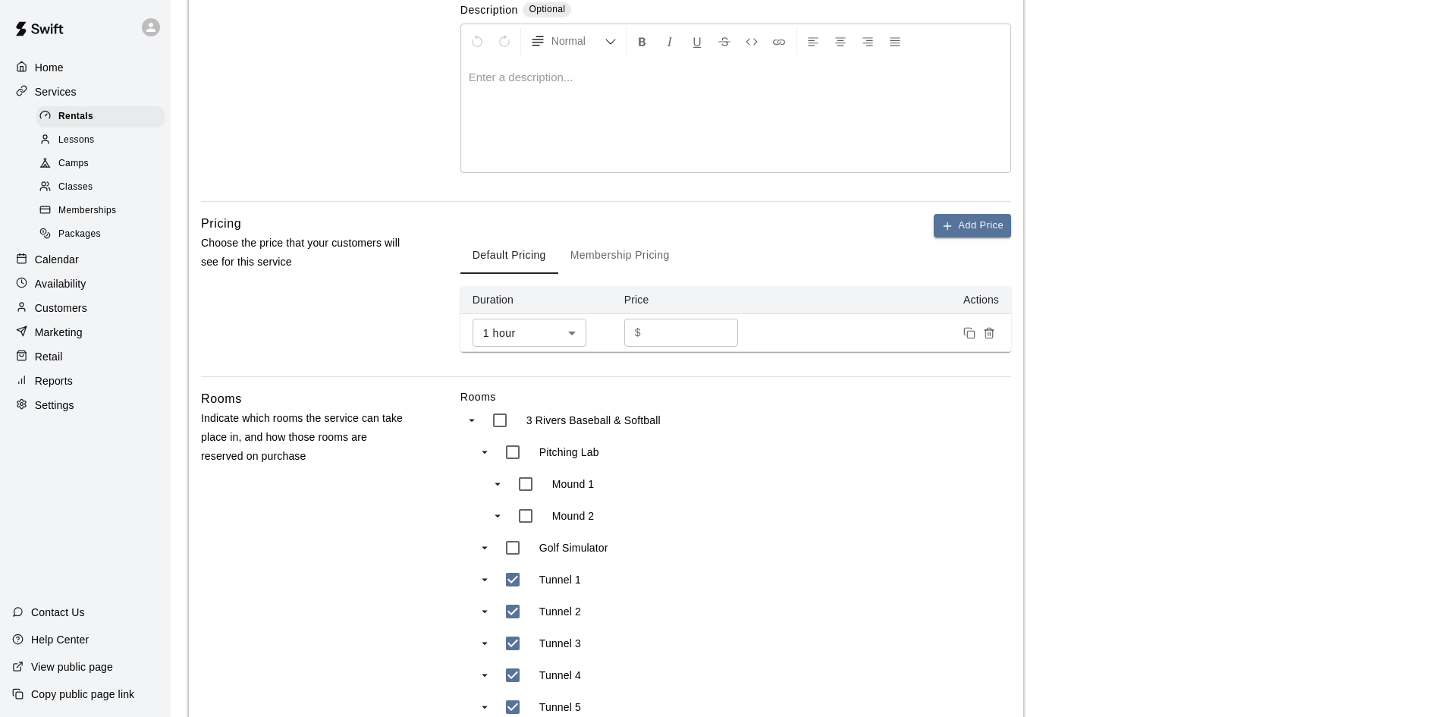
type textarea "**********"
click at [673, 327] on input "**" at bounding box center [692, 333] width 91 height 28
type input "*"
type input "**"
click at [840, 528] on div "Rooms 3 Rivers Baseball & Softball Pitching [GEOGRAPHIC_DATA] 1 Mound 2 Golf Si…" at bounding box center [735, 727] width 551 height 676
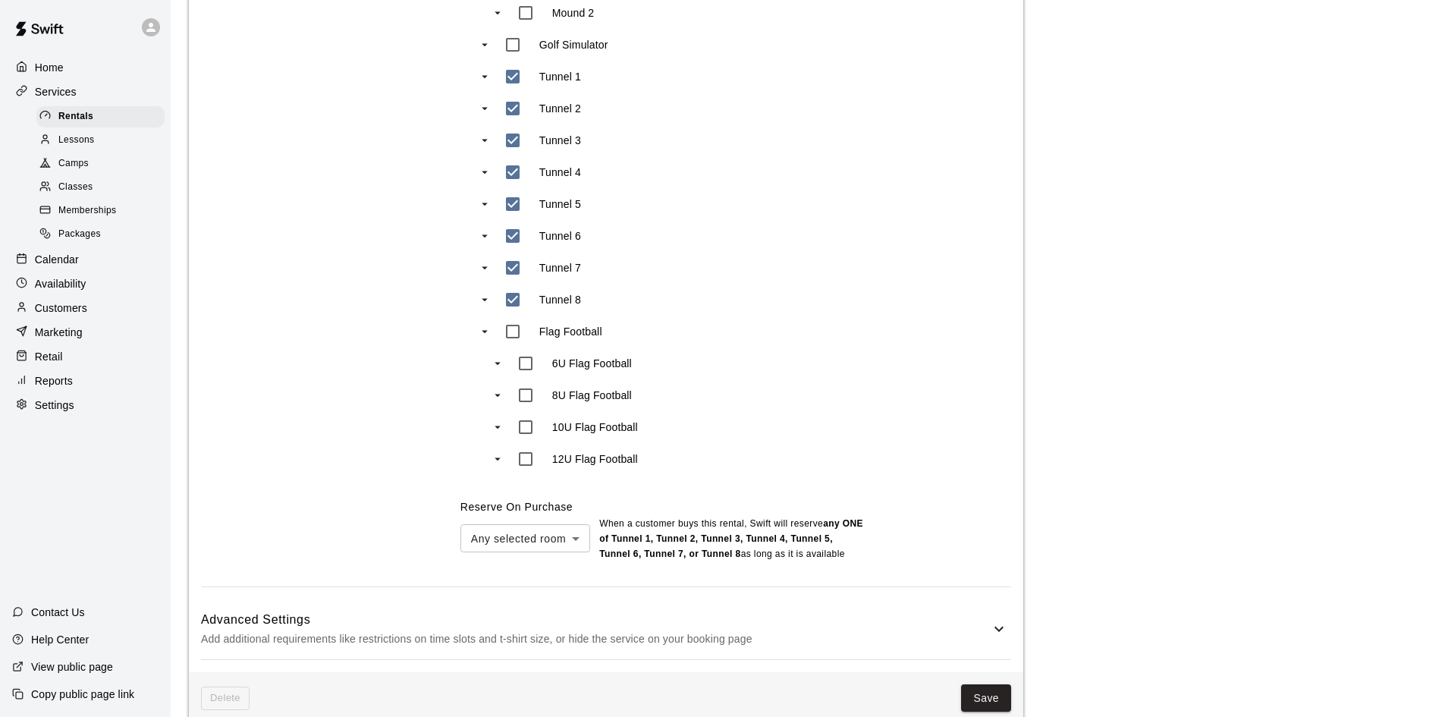
scroll to position [833, 0]
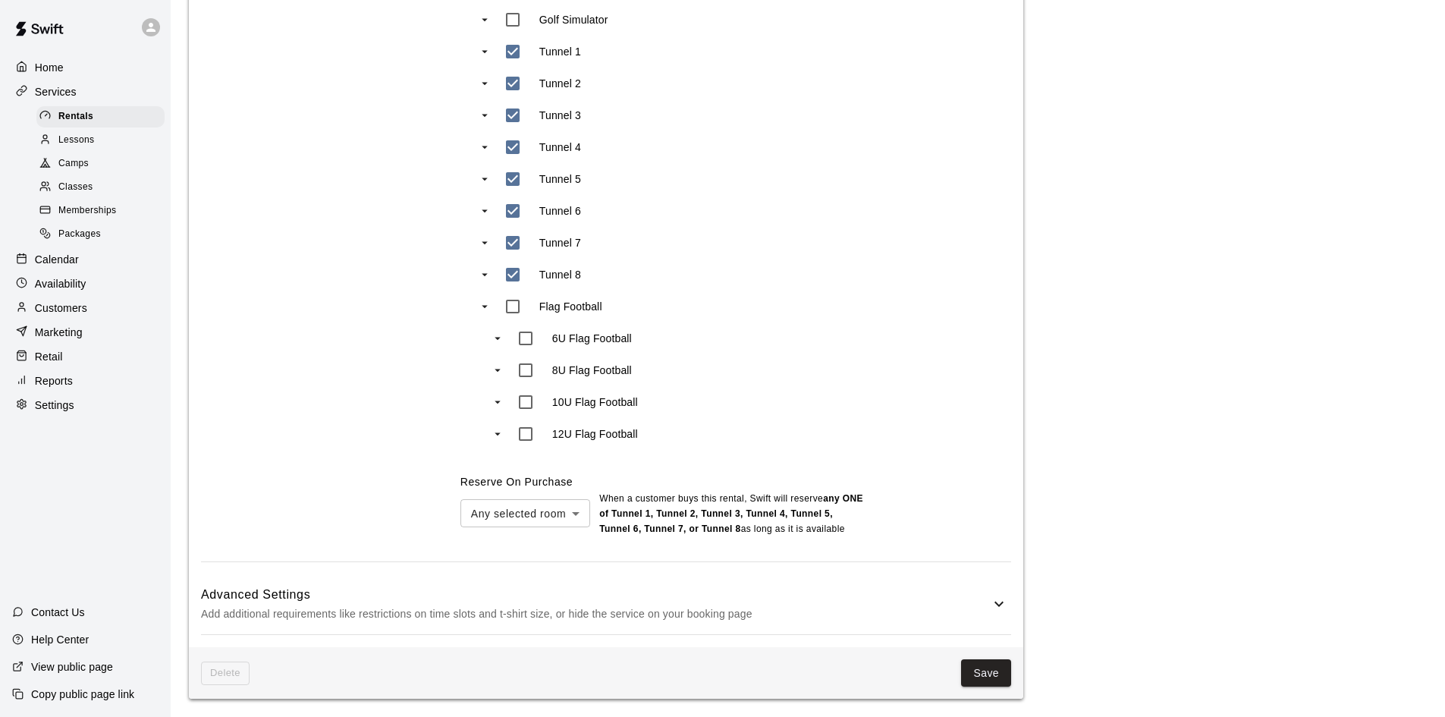
click at [978, 670] on button "Save" at bounding box center [986, 673] width 50 height 28
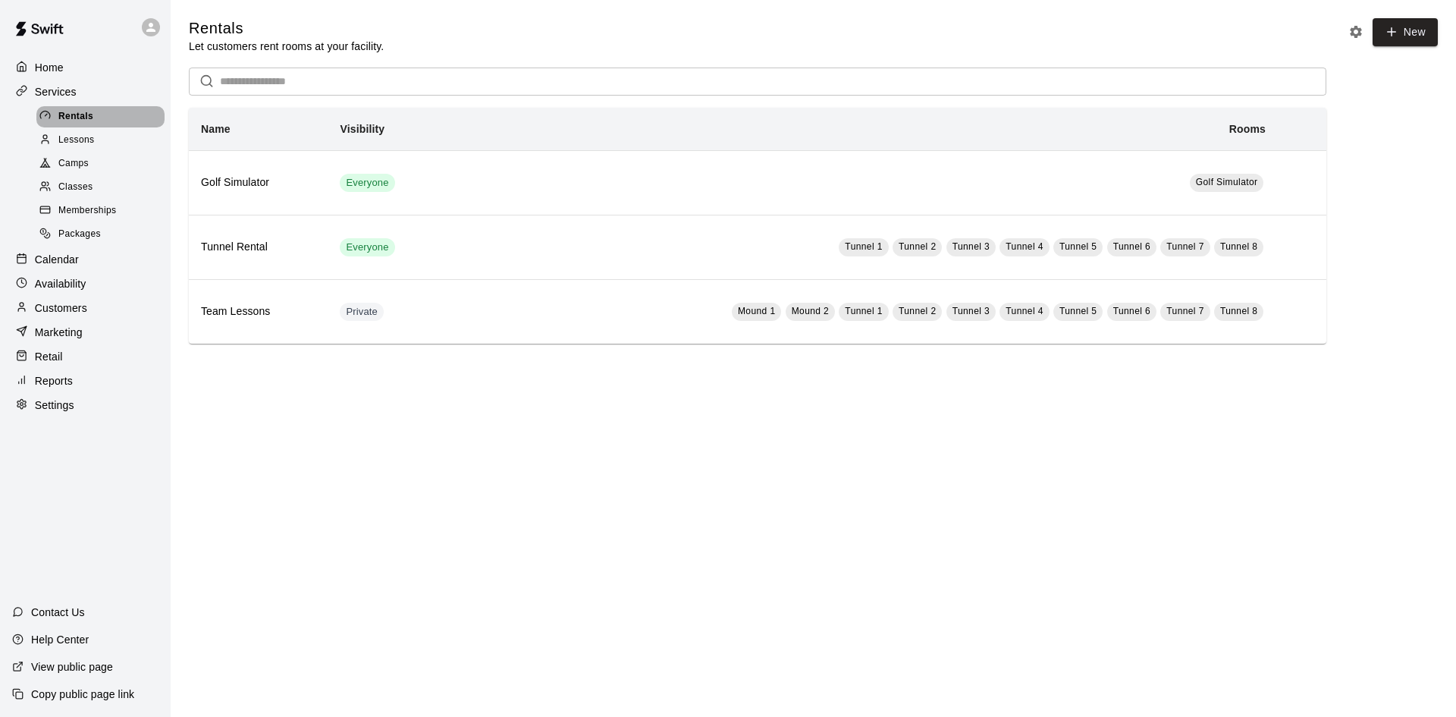
click at [77, 120] on span "Rentals" at bounding box center [75, 116] width 35 height 15
